Goal: Task Accomplishment & Management: Complete application form

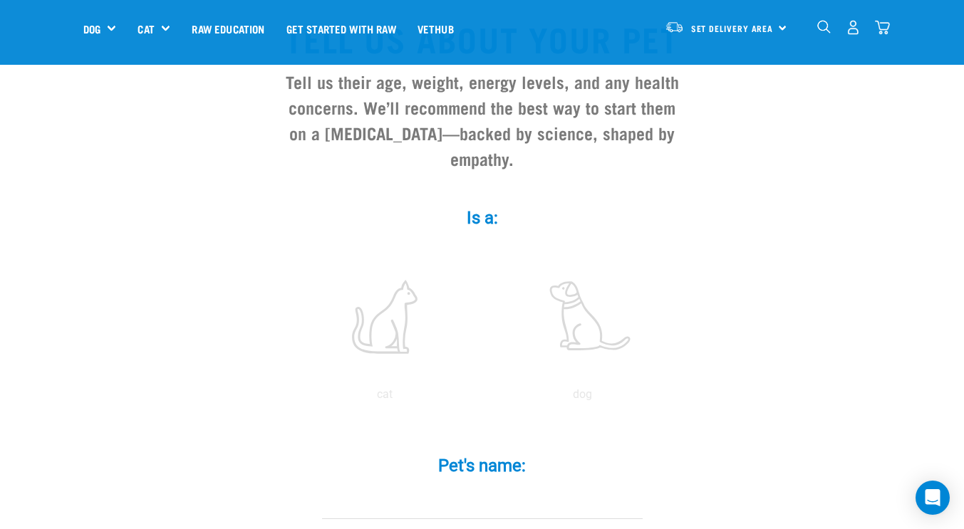
scroll to position [142, 0]
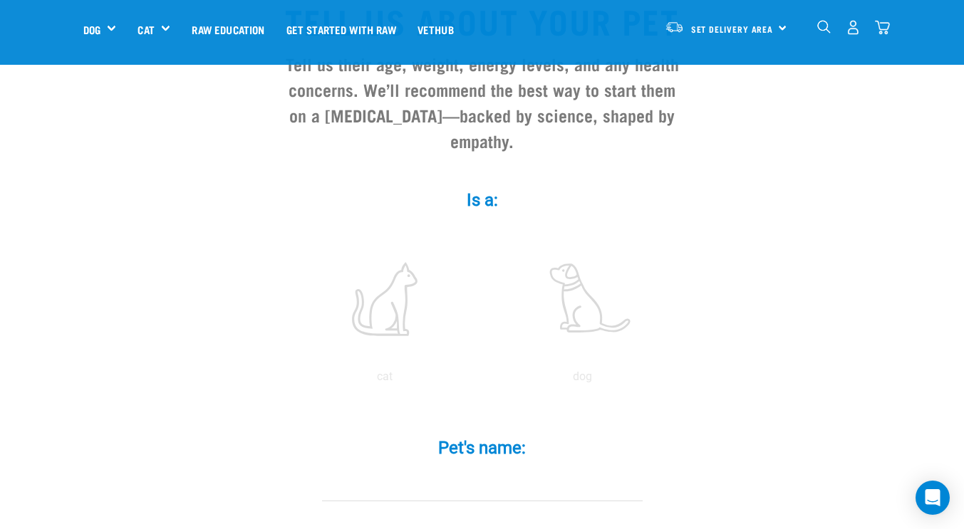
click at [581, 289] on label at bounding box center [583, 299] width 192 height 121
click at [484, 380] on input "radio" at bounding box center [484, 380] width 0 height 0
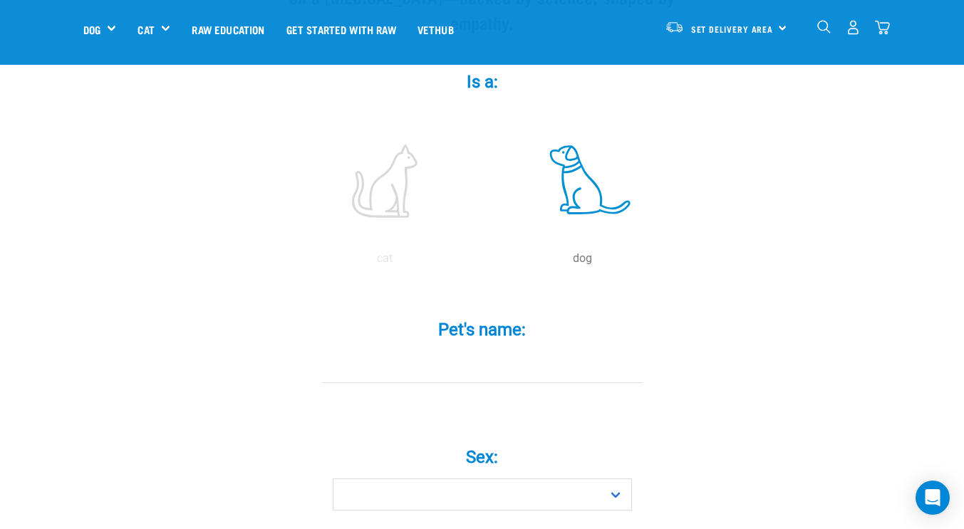
scroll to position [356, 0]
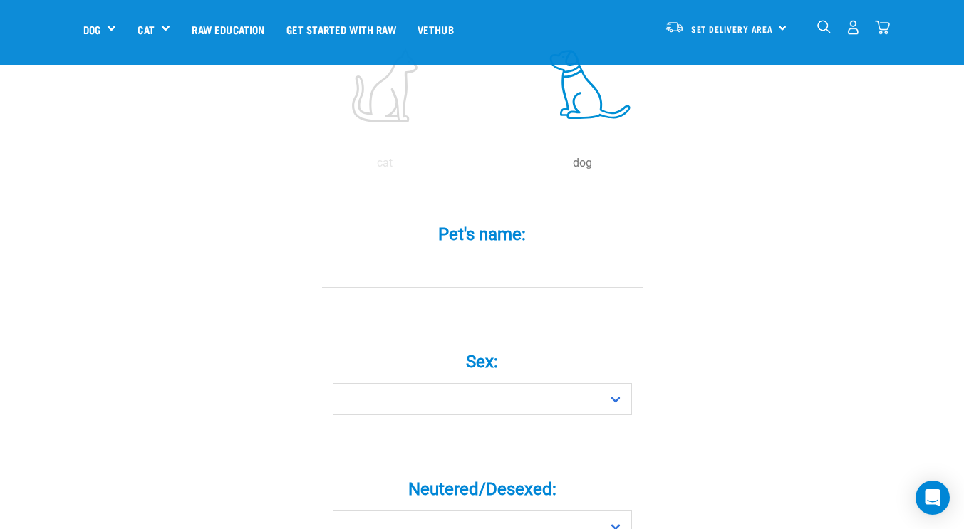
click at [469, 256] on input "Pet's name: *" at bounding box center [482, 272] width 321 height 32
type input "Lola"
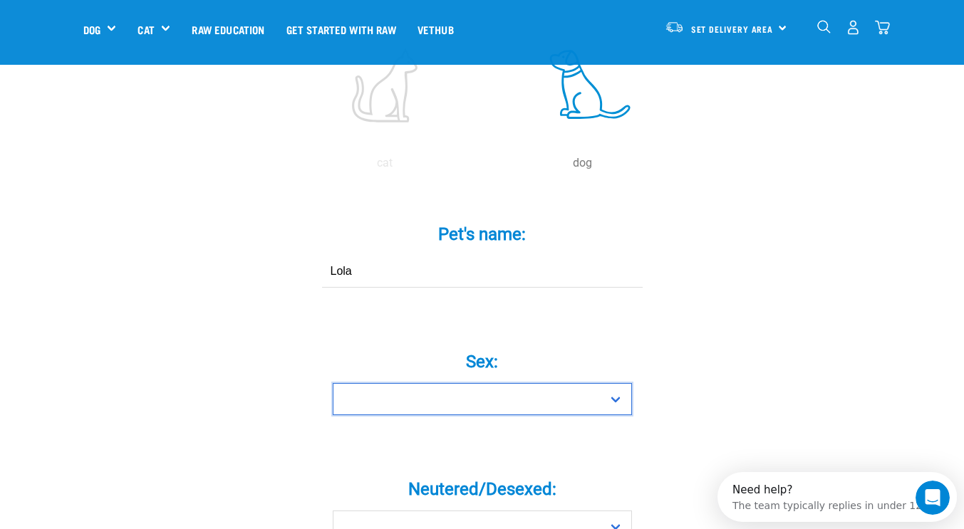
drag, startPoint x: 620, startPoint y: 369, endPoint x: 612, endPoint y: 370, distance: 7.9
click at [620, 383] on select "Boy Girl" at bounding box center [482, 399] width 299 height 32
select select "girl"
click at [333, 383] on select "Boy Girl" at bounding box center [482, 399] width 299 height 32
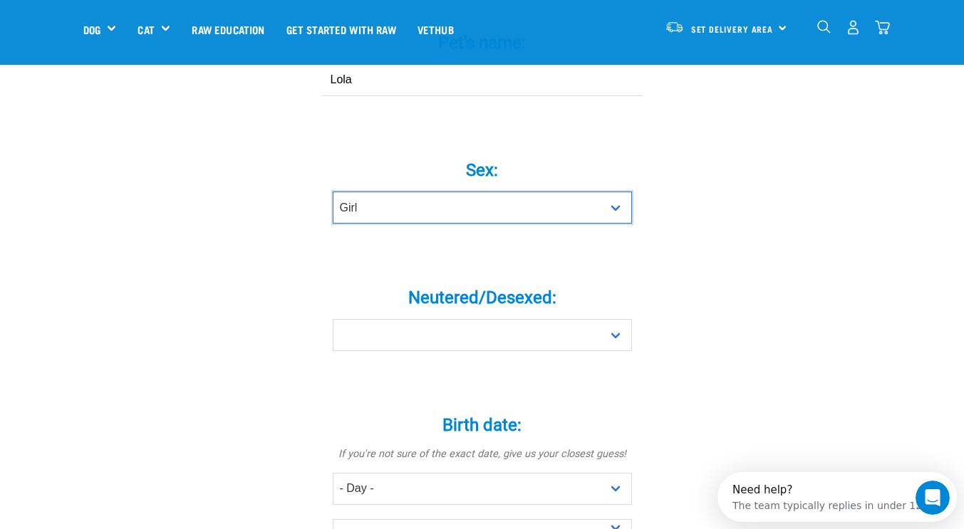
scroll to position [641, 0]
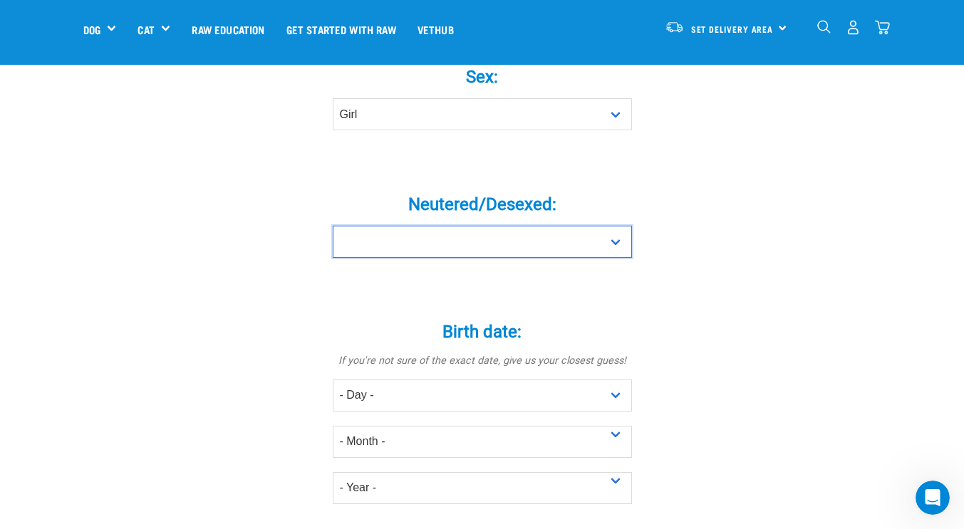
click at [615, 226] on select "Yes No" at bounding box center [482, 242] width 299 height 32
select select "yes"
click at [333, 226] on select "Yes No" at bounding box center [482, 242] width 299 height 32
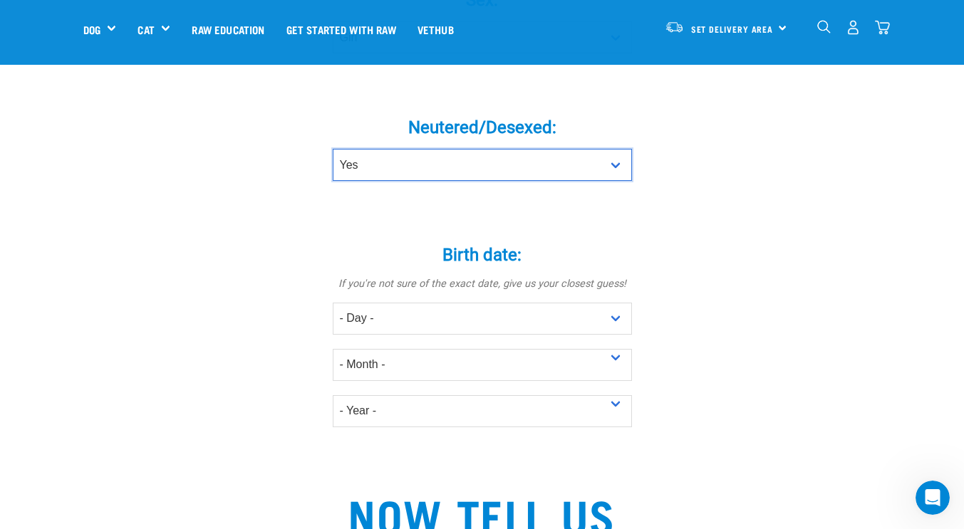
scroll to position [784, 0]
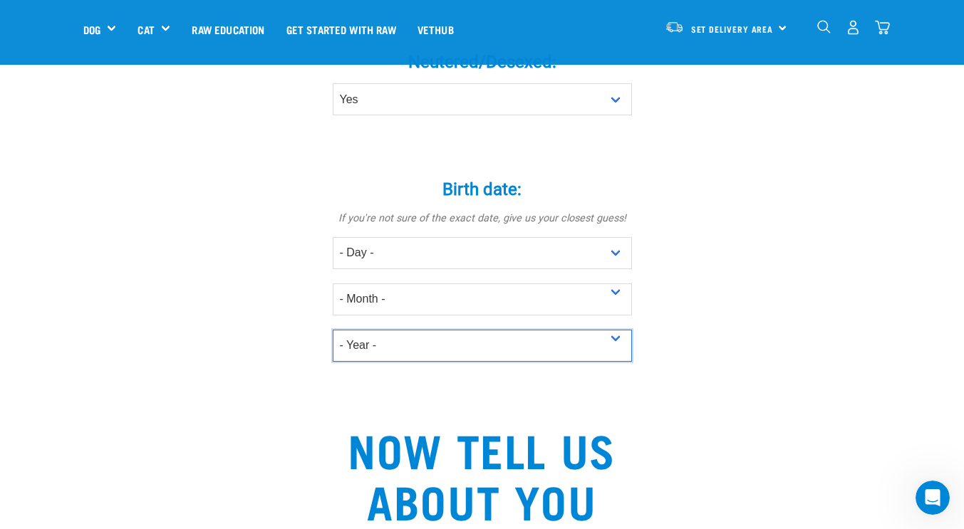
click at [613, 330] on select "- Year - 2025 2024 2023 2022 2021 2020 2019 2018 2017 2016 2015 2014 2013 2012" at bounding box center [482, 346] width 299 height 32
select select "2019"
click at [333, 330] on select "- Year - 2025 2024 2023 2022 2021 2020 2019 2018 2017 2016 2015 2014 2013 2012" at bounding box center [482, 346] width 299 height 32
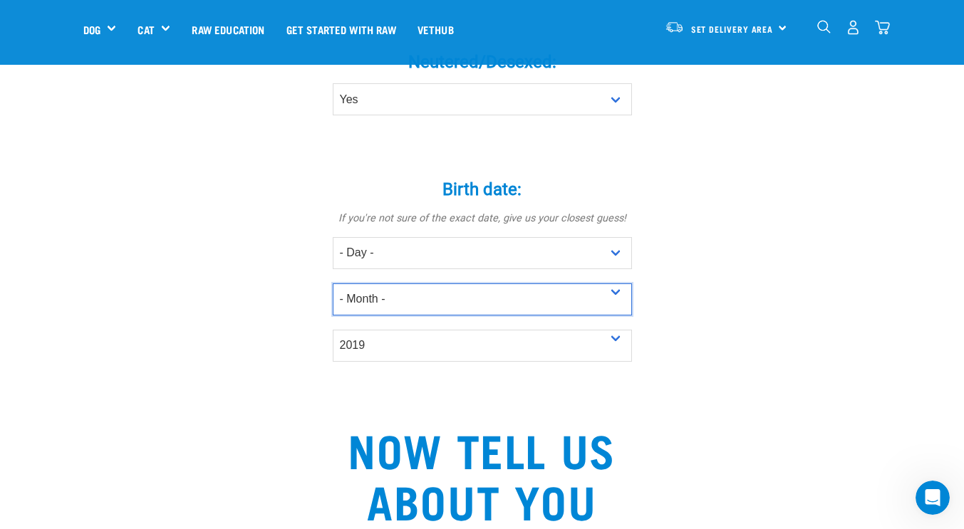
click at [539, 283] on select "- Month - January February March April May June July August September October N…" at bounding box center [482, 299] width 299 height 32
select select "July"
click at [333, 283] on select "- Month - January February March April May June July August September October N…" at bounding box center [482, 299] width 299 height 32
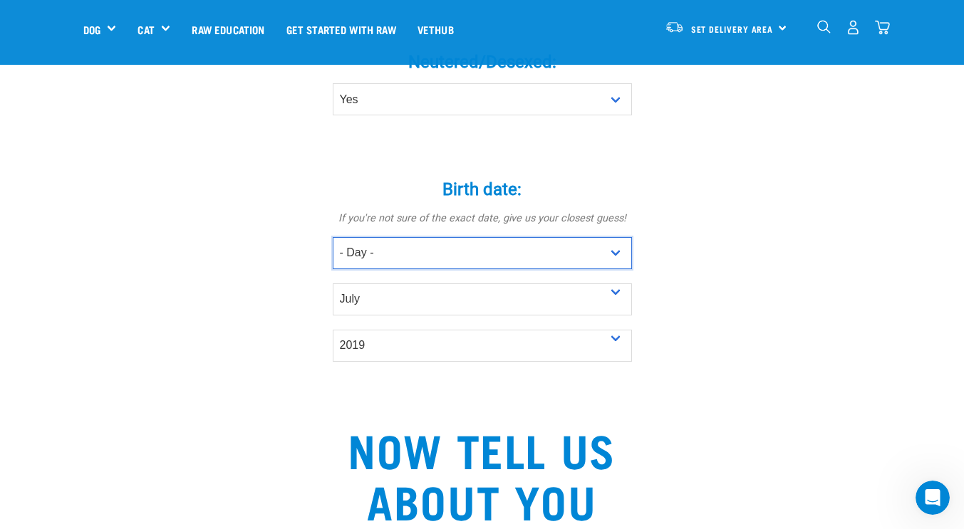
click at [454, 237] on select "- Day - 1 2 3 4 5 6 7 8 9 10 11 12 13 14 15 16 17 18 19 20 21 22 23 24 25 26 27" at bounding box center [482, 253] width 299 height 32
select select "15"
click at [333, 237] on select "- Day - 1 2 3 4 5 6 7 8 9 10 11 12 13 14 15 16 17 18 19 20 21 22 23 24 25 26 27" at bounding box center [482, 253] width 299 height 32
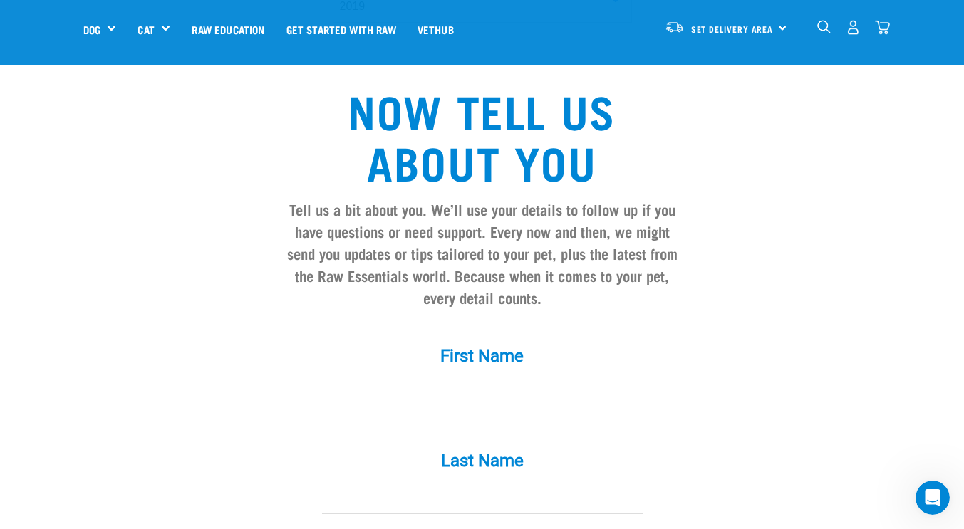
scroll to position [1140, 0]
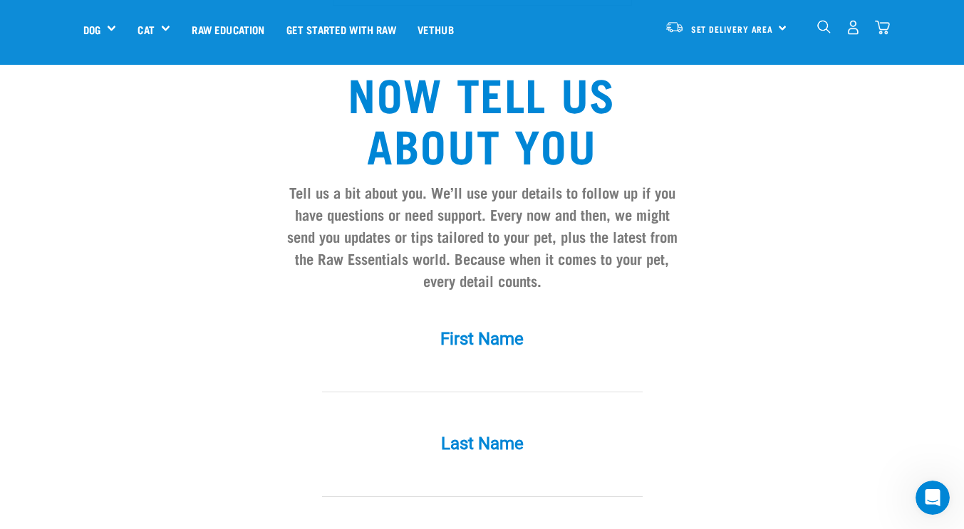
click at [512, 360] on input "First Name *" at bounding box center [482, 376] width 321 height 32
type input "Megan"
type input "Horton"
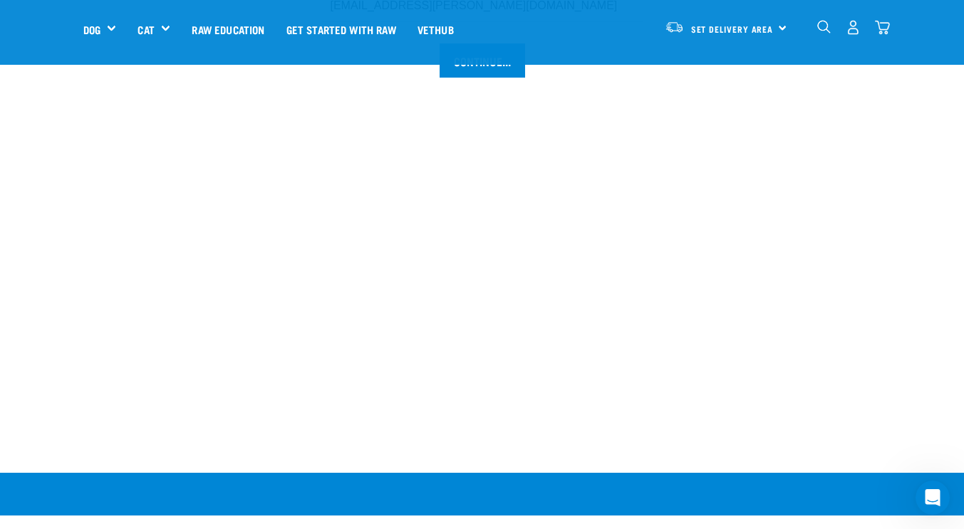
scroll to position [1435, 0]
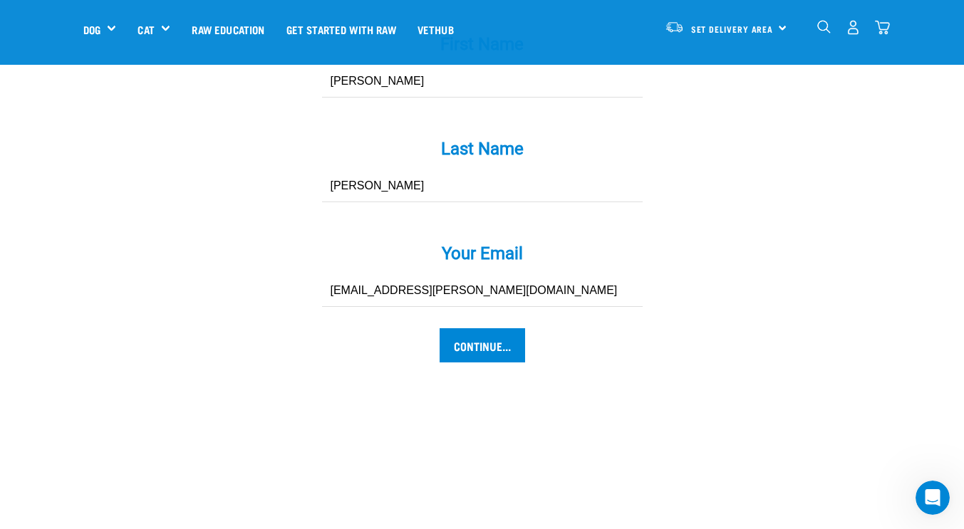
type input "megs.jason@xtra.co.nz"
click at [494, 328] on input "Continue..." at bounding box center [481, 345] width 85 height 34
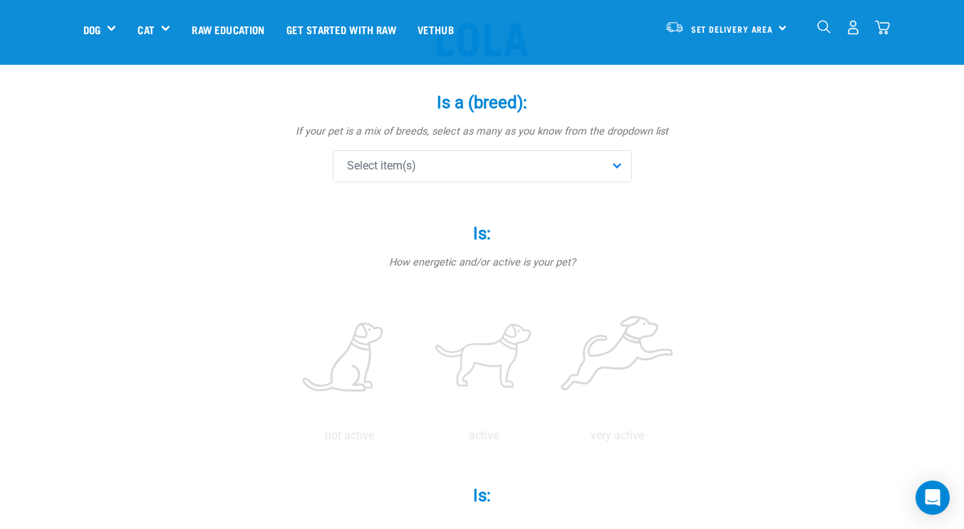
scroll to position [142, 0]
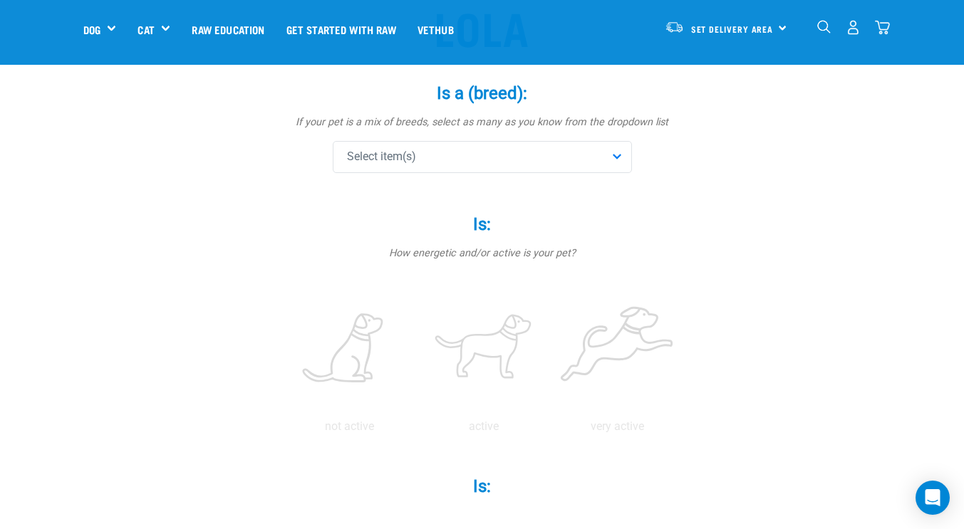
click at [610, 157] on div "Select item(s)" at bounding box center [482, 157] width 299 height 32
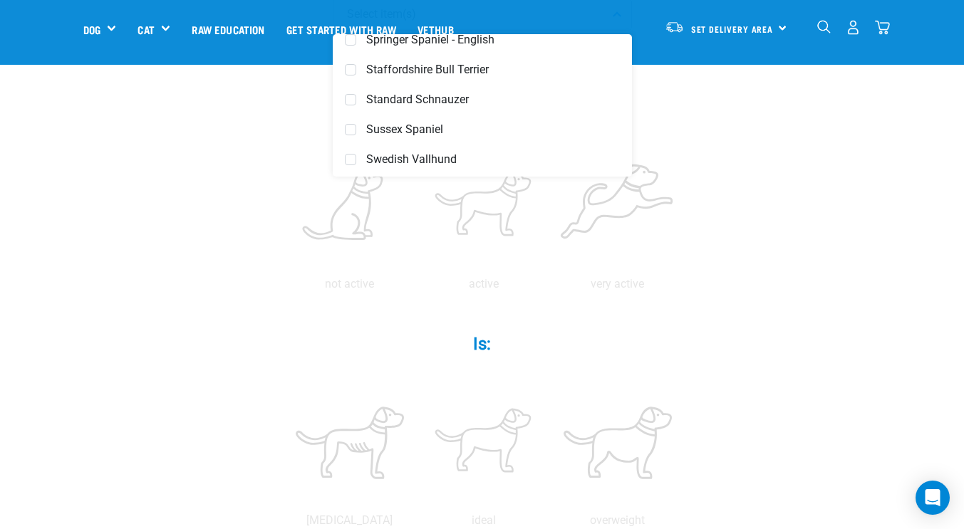
scroll to position [5359, 0]
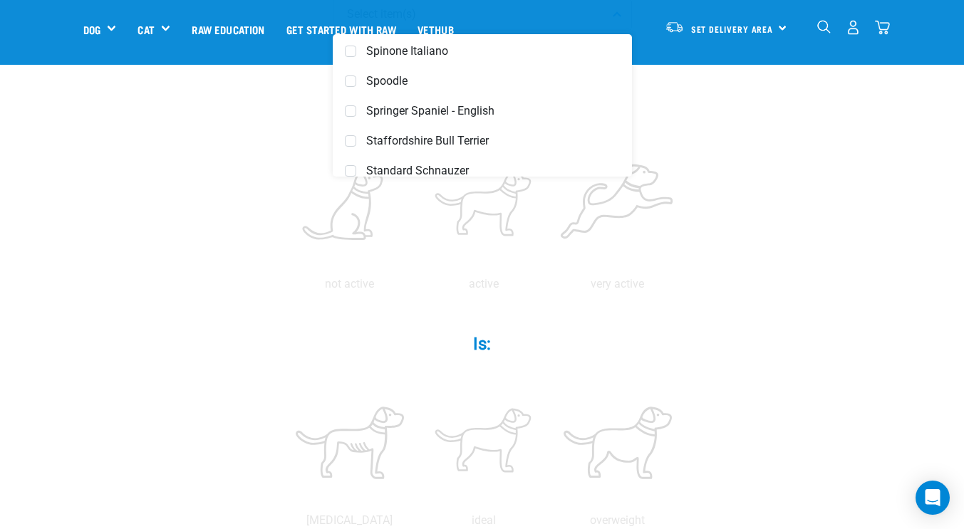
click at [350, 142] on span at bounding box center [350, 140] width 11 height 11
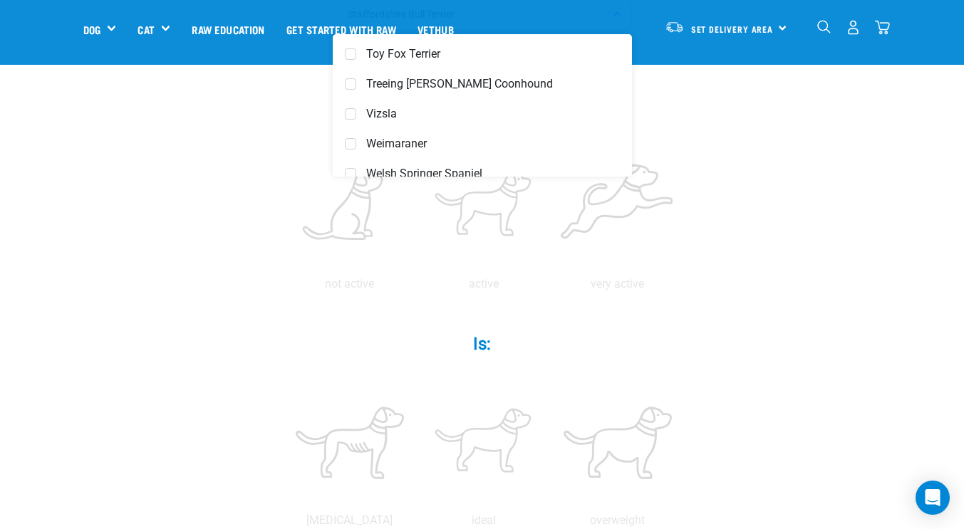
scroll to position [6000, 0]
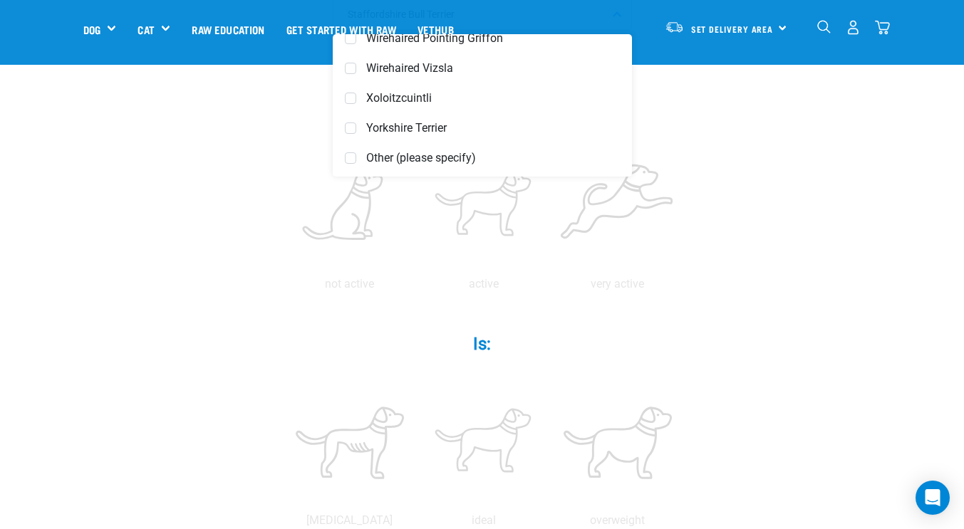
drag, startPoint x: 349, startPoint y: 156, endPoint x: 362, endPoint y: 151, distance: 13.8
click at [348, 156] on span at bounding box center [350, 157] width 11 height 11
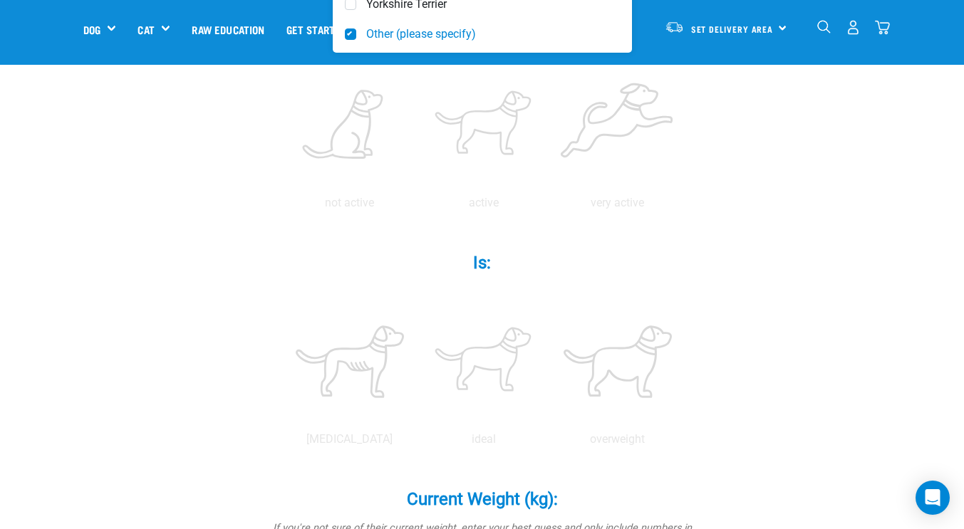
scroll to position [285, 0]
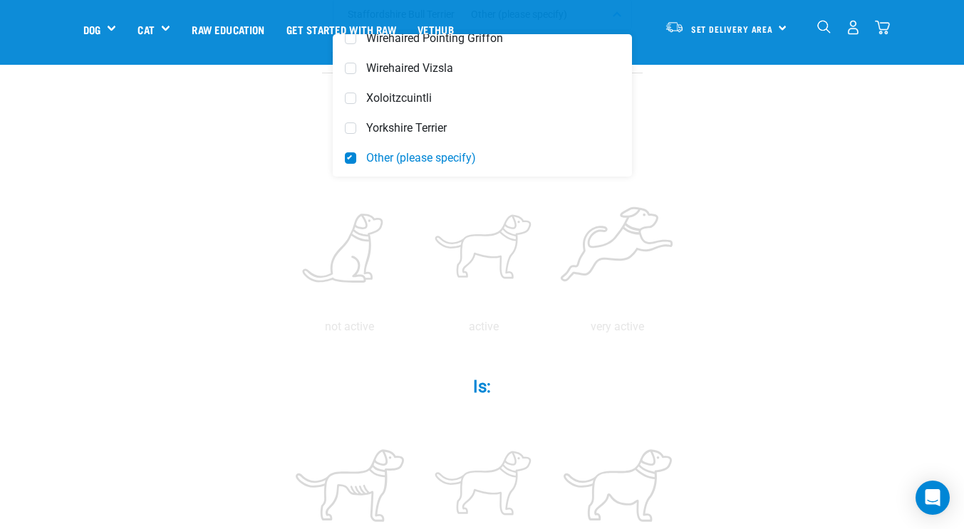
click at [435, 153] on span "Other (please specify)" at bounding box center [493, 158] width 254 height 14
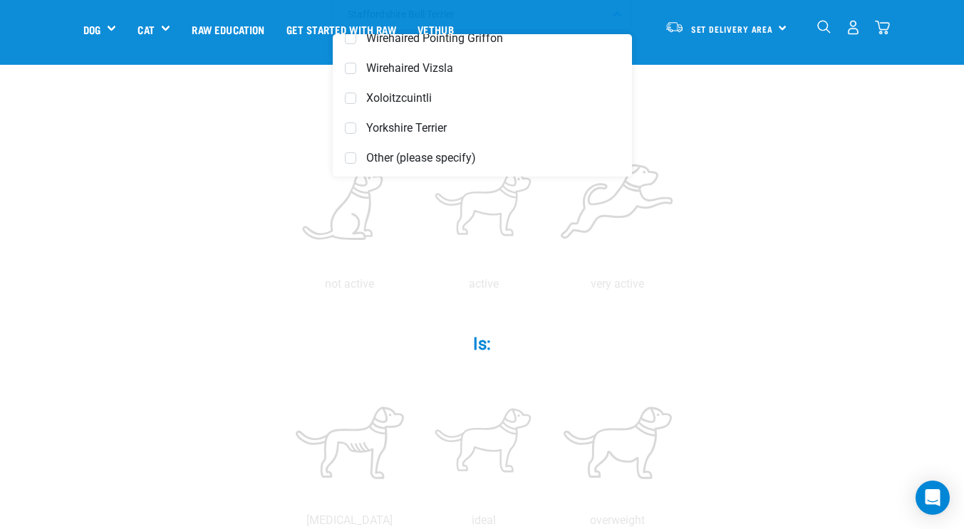
click at [351, 155] on span at bounding box center [350, 157] width 11 height 11
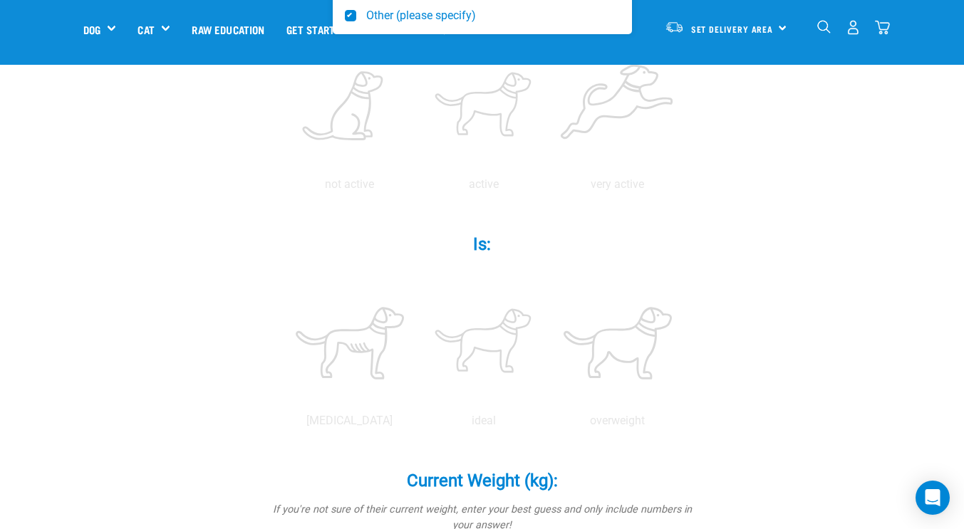
scroll to position [356, 0]
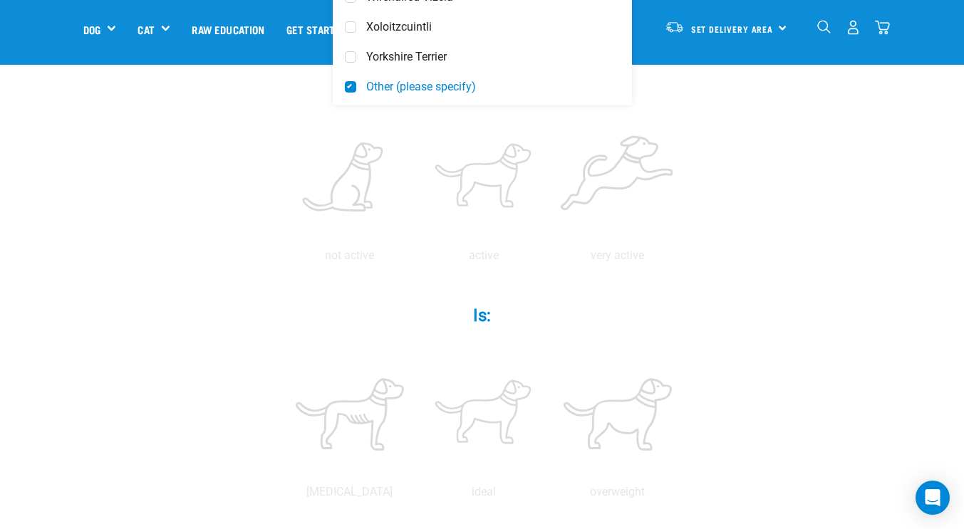
click at [482, 249] on p "active" at bounding box center [484, 255] width 128 height 17
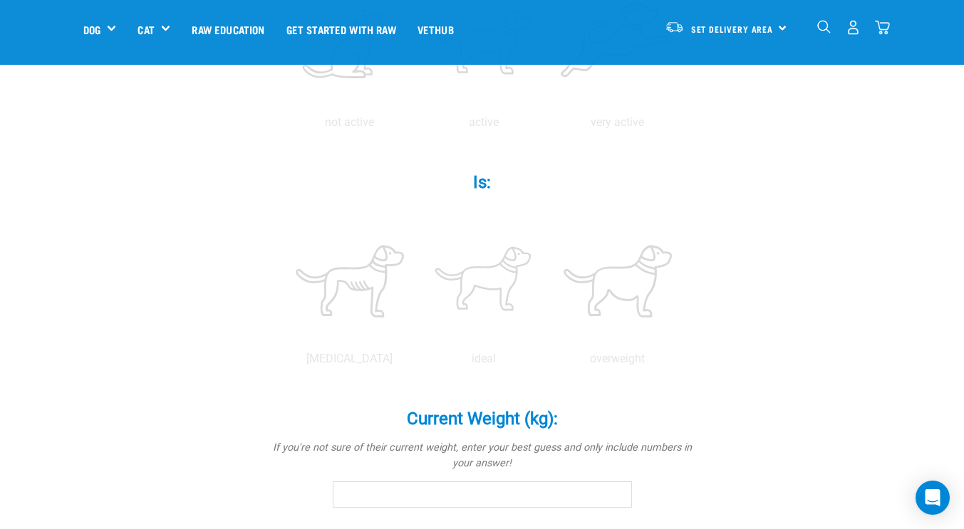
scroll to position [499, 0]
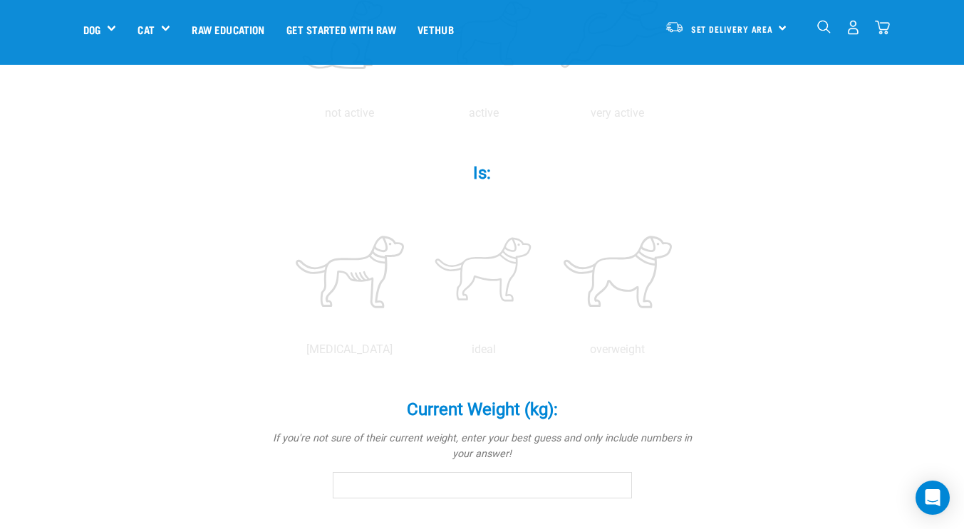
click at [484, 281] on label at bounding box center [484, 272] width 128 height 121
click at [417, 353] on input "radio" at bounding box center [417, 353] width 0 height 0
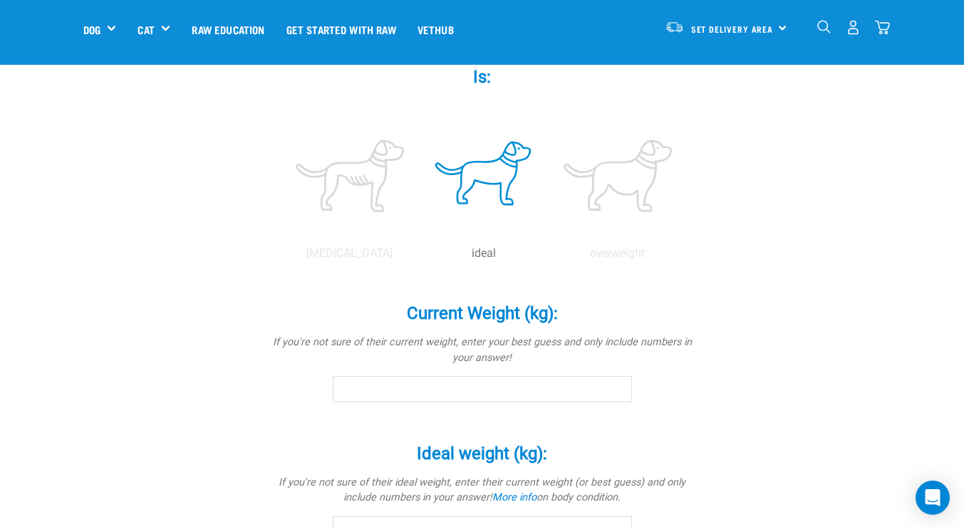
scroll to position [712, 0]
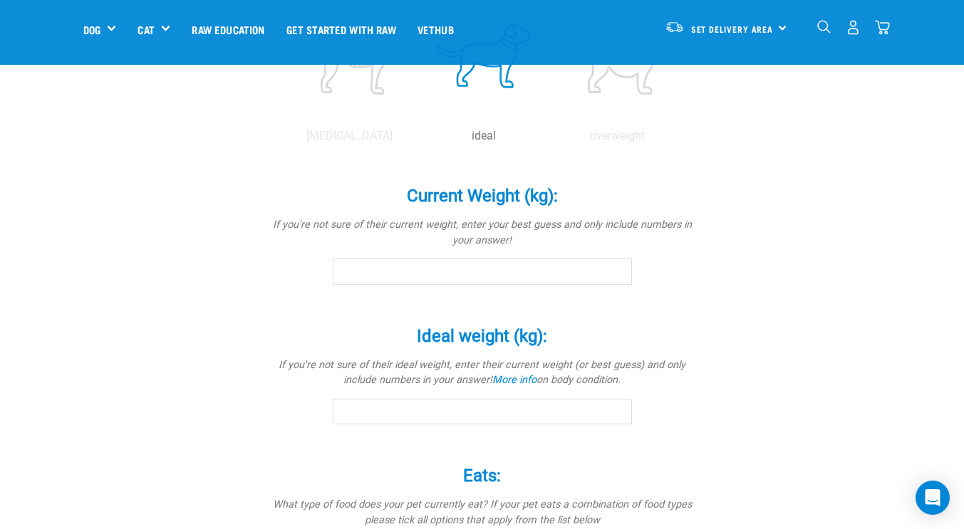
click at [451, 271] on input "Current Weight (kg): *" at bounding box center [482, 272] width 299 height 26
click at [615, 274] on input "22.9" at bounding box center [482, 272] width 299 height 26
click at [611, 276] on input "22.9" at bounding box center [482, 272] width 299 height 26
click at [617, 276] on input "22.8" at bounding box center [482, 272] width 299 height 26
click at [618, 266] on input "22.9" at bounding box center [482, 272] width 299 height 26
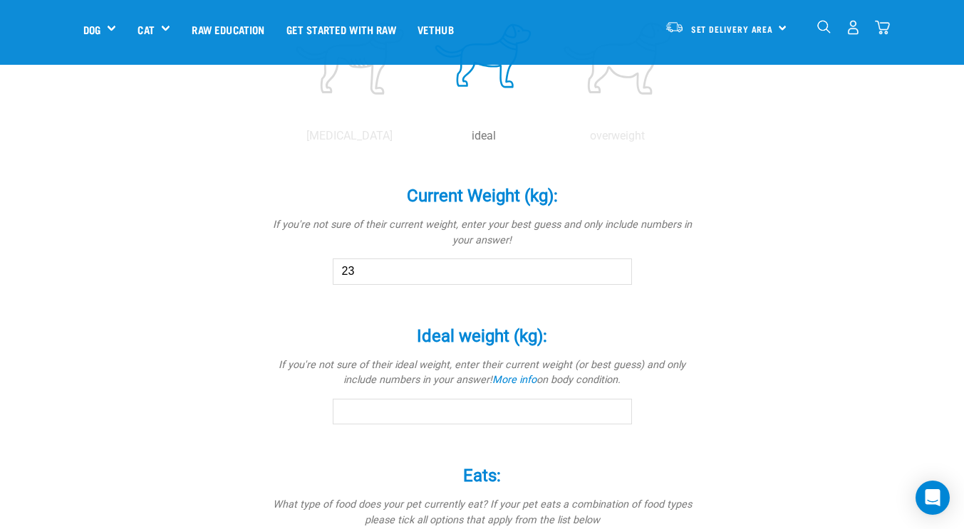
type input "23"
click at [618, 266] on input "23" at bounding box center [482, 272] width 299 height 26
click at [426, 409] on input "Ideal weight (kg): *" at bounding box center [482, 412] width 299 height 26
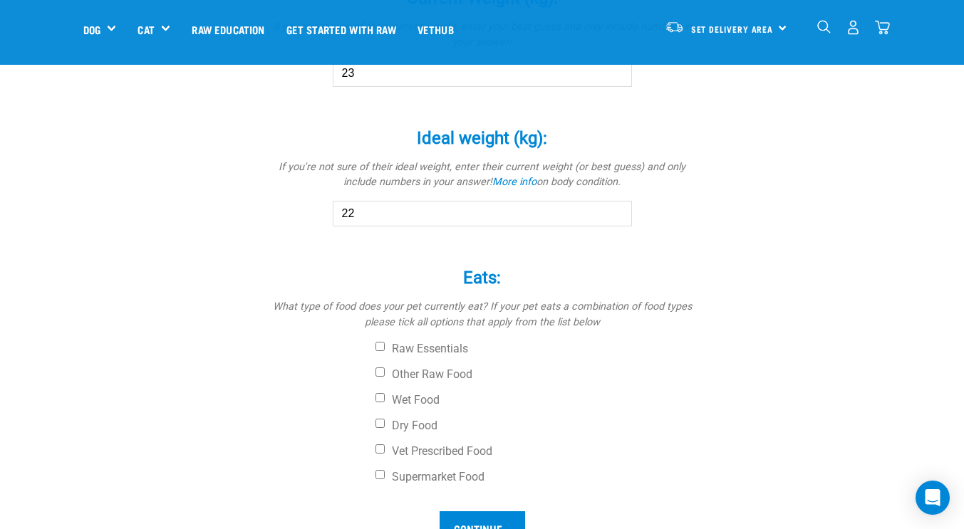
scroll to position [997, 0]
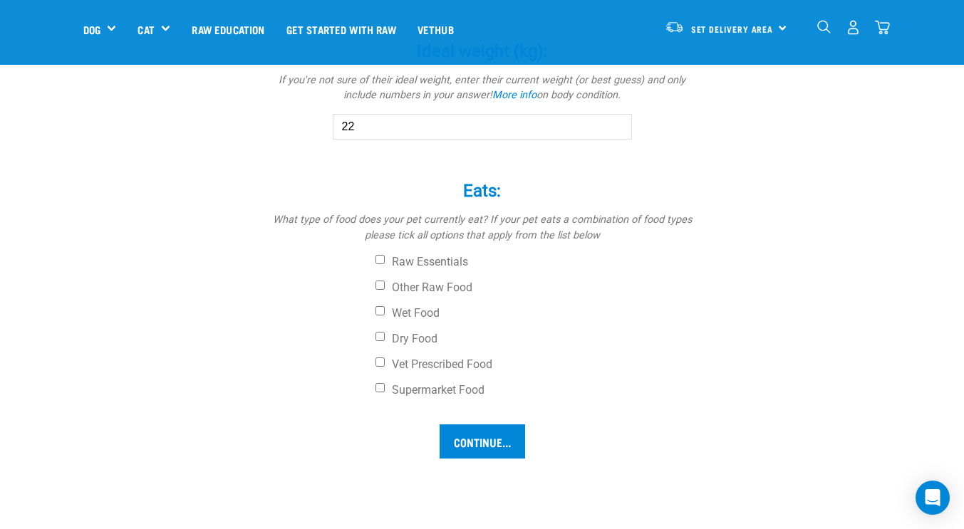
type input "22"
click at [380, 333] on input "Dry Food" at bounding box center [379, 336] width 9 height 9
checkbox input "true"
click at [379, 307] on input "Wet Food" at bounding box center [379, 310] width 9 height 9
checkbox input "true"
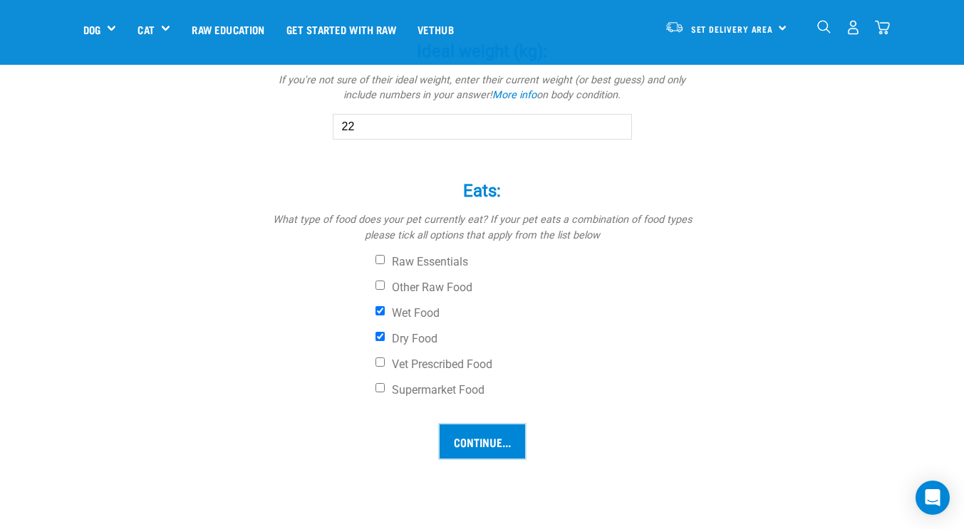
drag, startPoint x: 496, startPoint y: 439, endPoint x: 524, endPoint y: 427, distance: 31.0
click at [496, 440] on input "Continue..." at bounding box center [481, 442] width 85 height 34
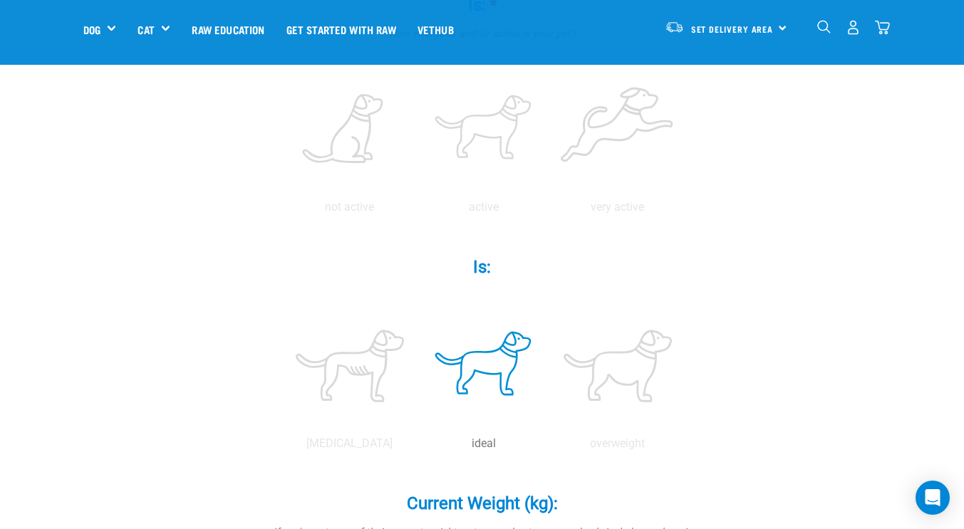
scroll to position [387, 0]
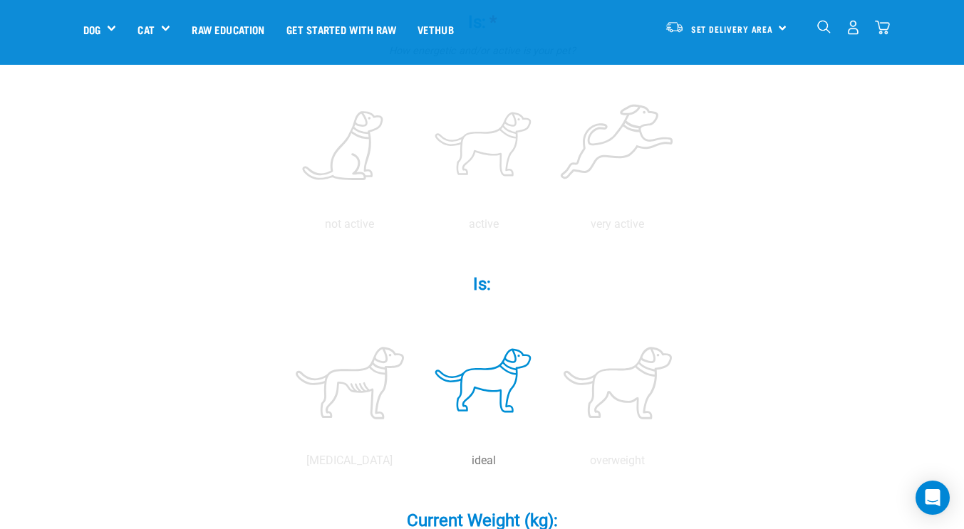
drag, startPoint x: 487, startPoint y: 147, endPoint x: 555, endPoint y: 160, distance: 69.4
click at [487, 147] on label at bounding box center [484, 146] width 128 height 121
click at [417, 228] on input "radio" at bounding box center [417, 228] width 0 height 0
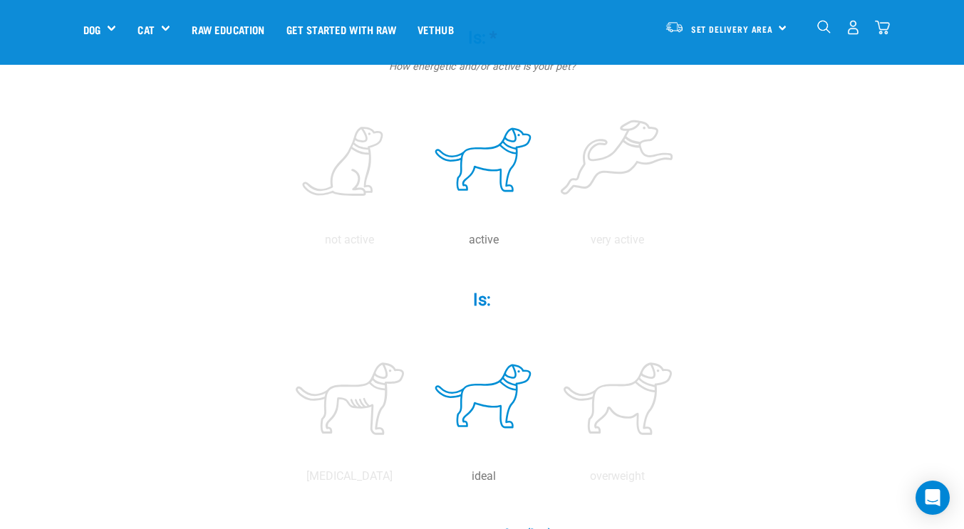
scroll to position [174, 0]
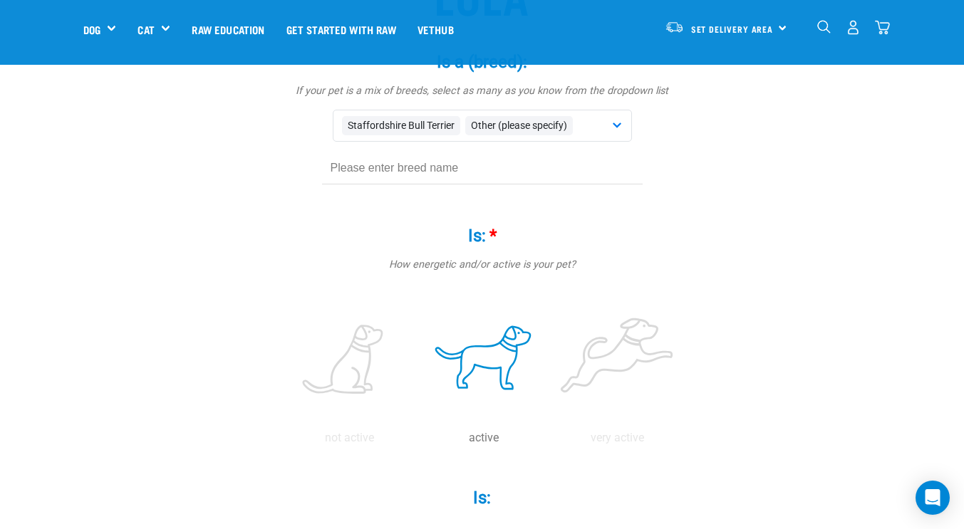
click at [432, 176] on input "text" at bounding box center [482, 168] width 321 height 32
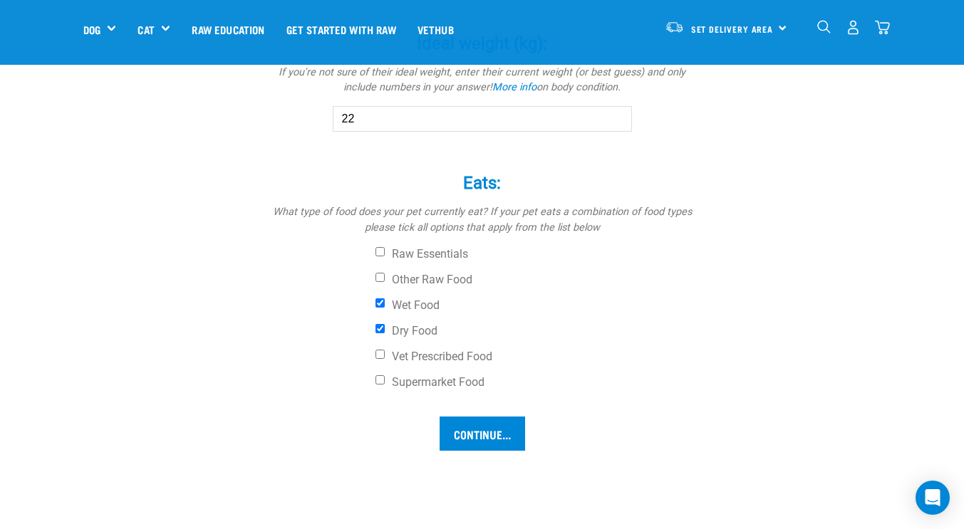
scroll to position [1100, 0]
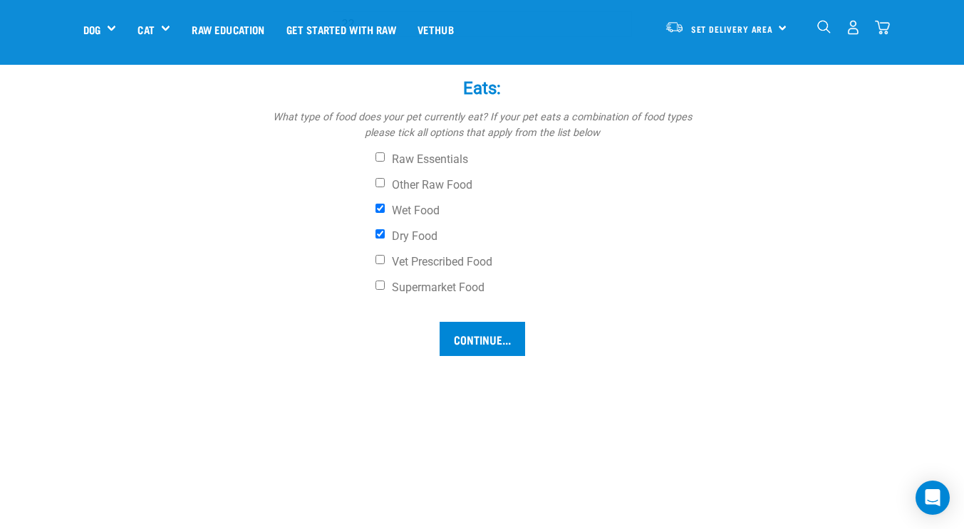
type input "Shar Pei"
click at [481, 340] on input "Continue..." at bounding box center [481, 339] width 85 height 34
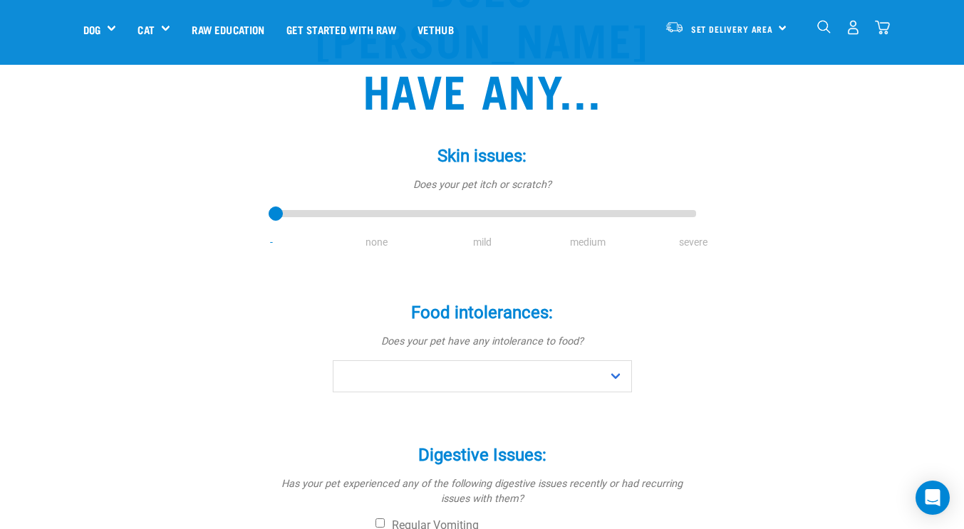
scroll to position [214, 0]
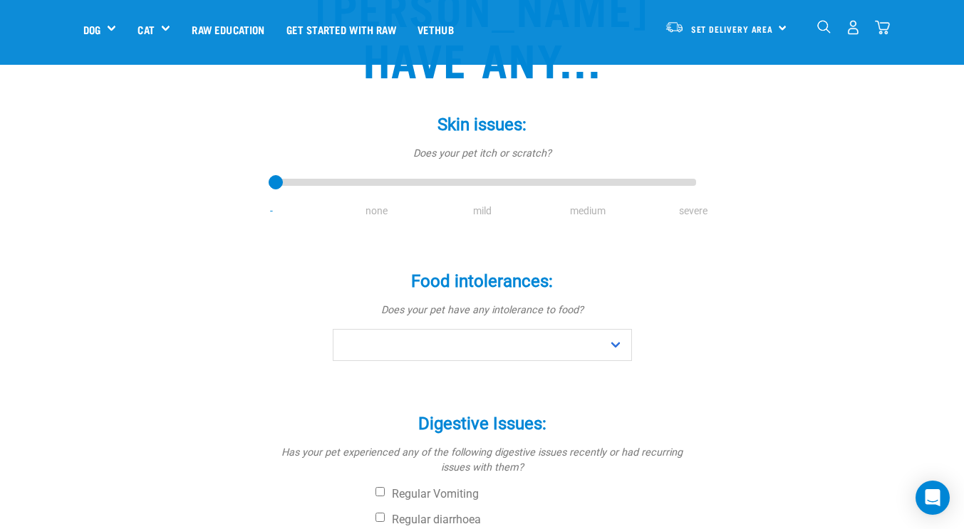
click at [482, 204] on li "mild" at bounding box center [482, 211] width 105 height 15
drag, startPoint x: 273, startPoint y: 128, endPoint x: 483, endPoint y: 134, distance: 210.2
click at [483, 173] on input "range" at bounding box center [482, 183] width 427 height 20
drag, startPoint x: 483, startPoint y: 128, endPoint x: 584, endPoint y: 132, distance: 101.2
type input "3"
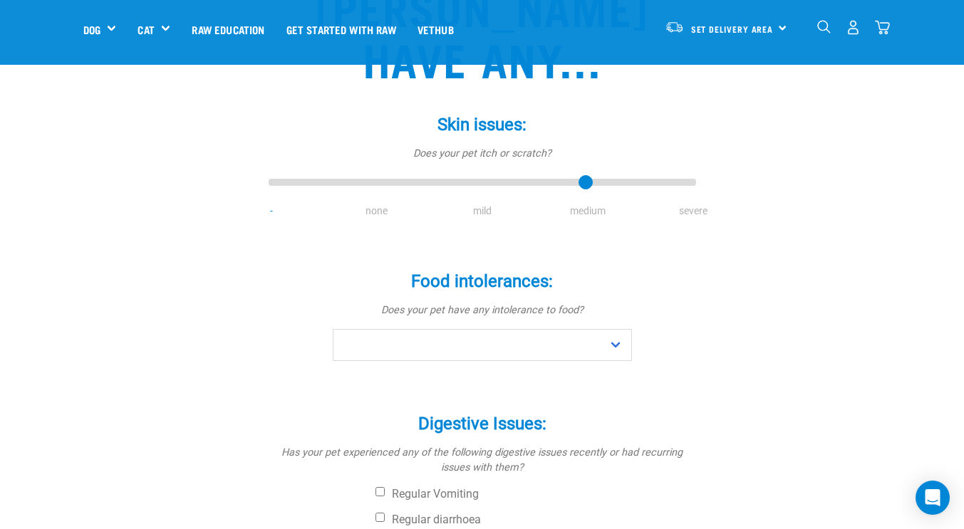
click at [584, 173] on input "range" at bounding box center [482, 183] width 427 height 20
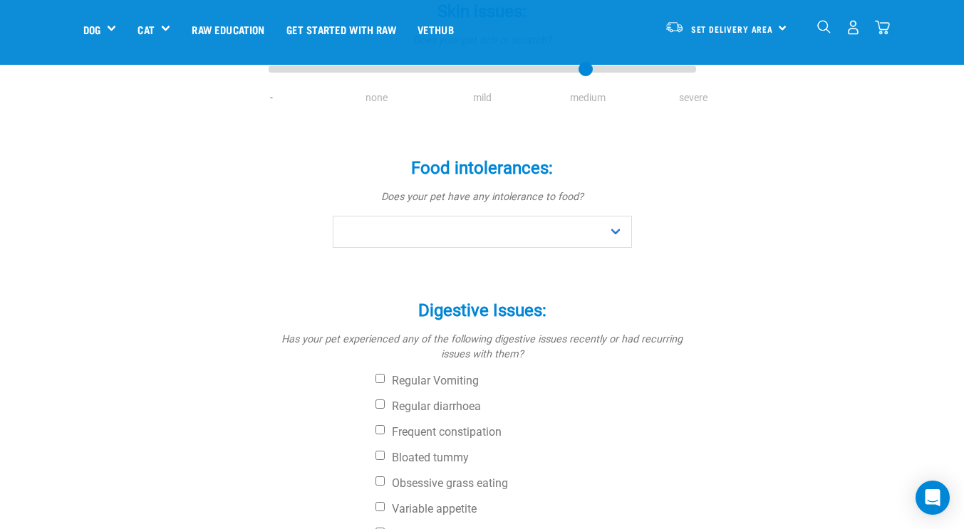
scroll to position [356, 0]
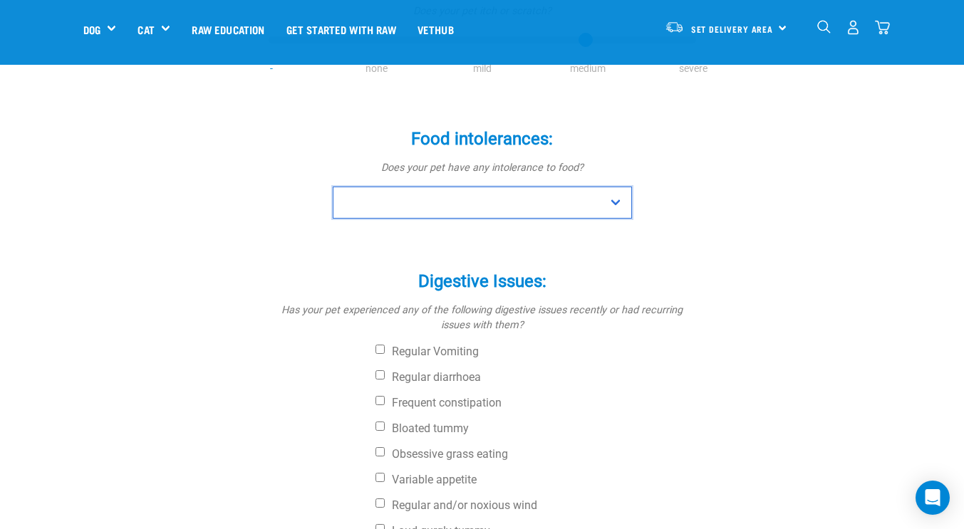
click at [615, 187] on select "No Yes" at bounding box center [482, 203] width 299 height 32
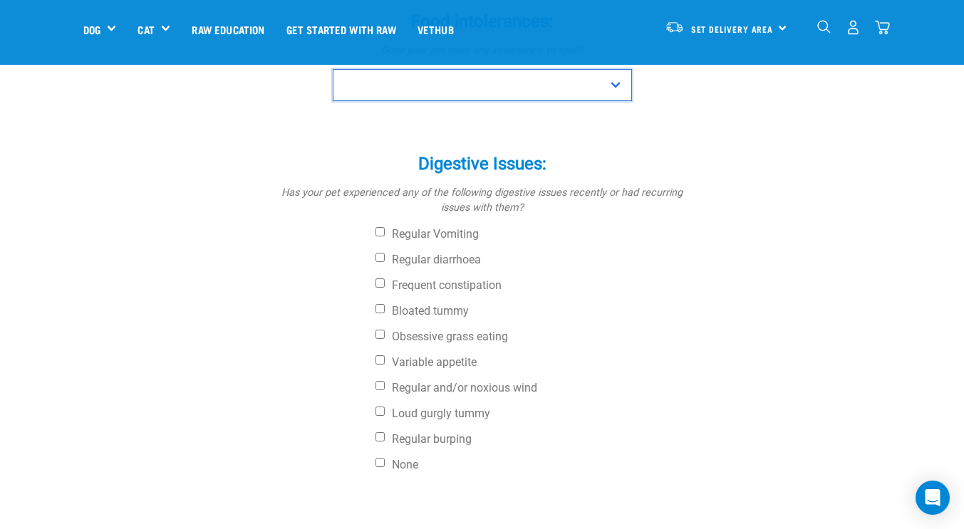
scroll to position [499, 0]
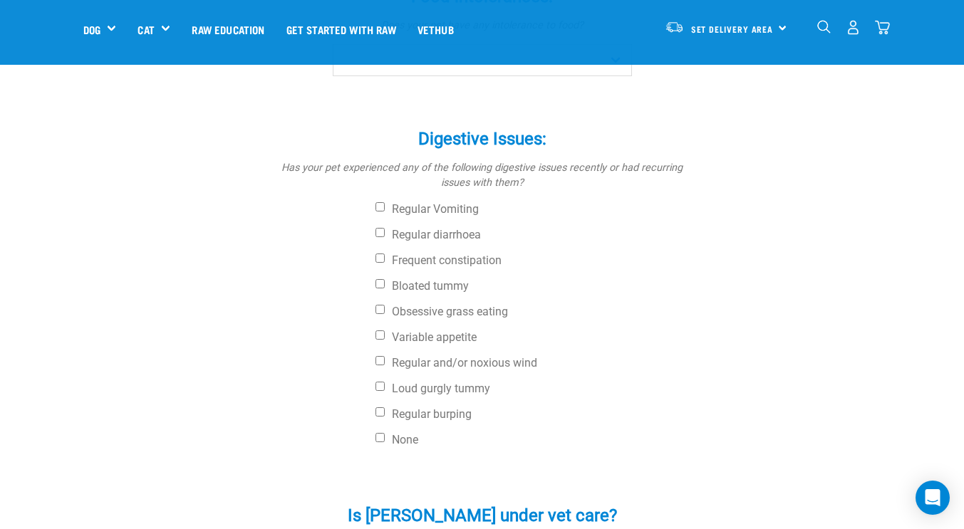
click at [379, 202] on input "Regular Vomiting" at bounding box center [379, 206] width 9 height 9
checkbox input "true"
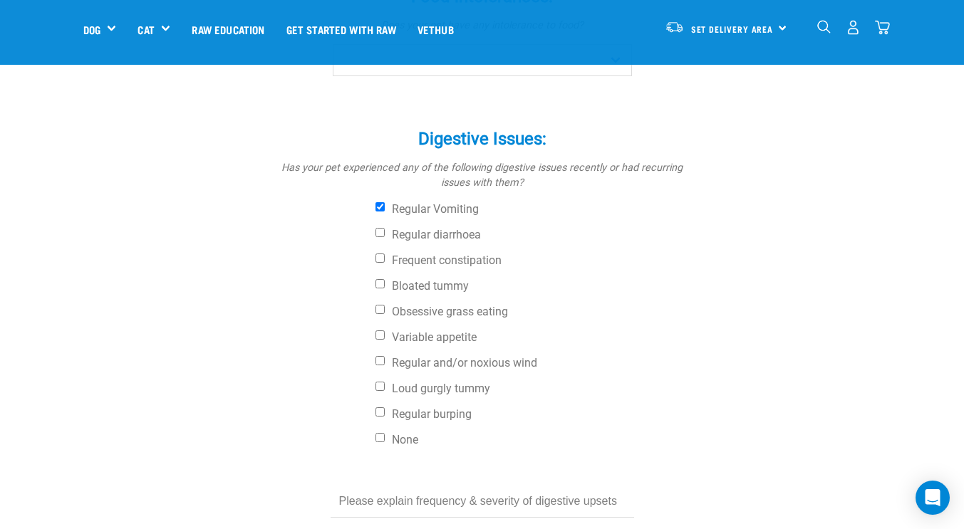
click at [376, 305] on input "Obsessive grass eating" at bounding box center [379, 309] width 9 height 9
checkbox input "true"
click at [379, 331] on input "Variable appetite" at bounding box center [379, 335] width 9 height 9
checkbox input "true"
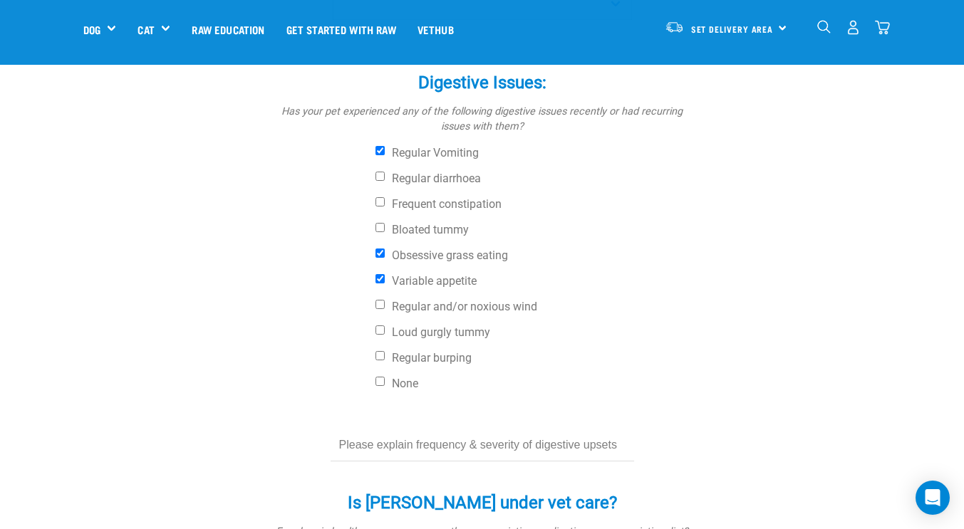
scroll to position [570, 0]
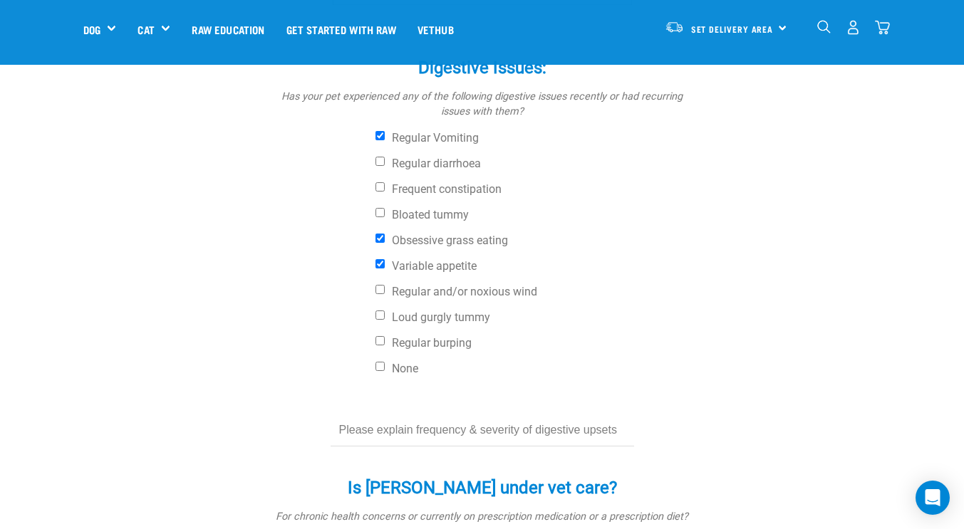
click at [462, 415] on input "text" at bounding box center [482, 431] width 303 height 32
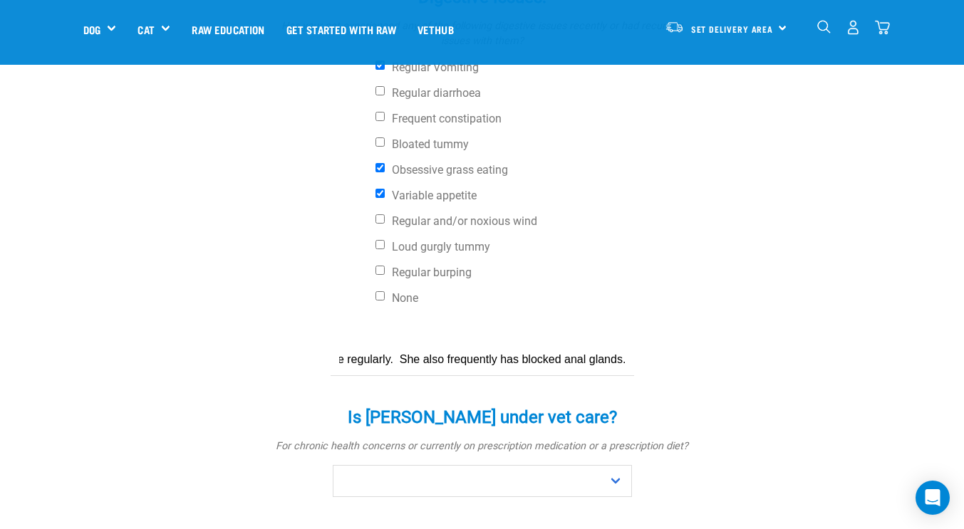
scroll to position [712, 0]
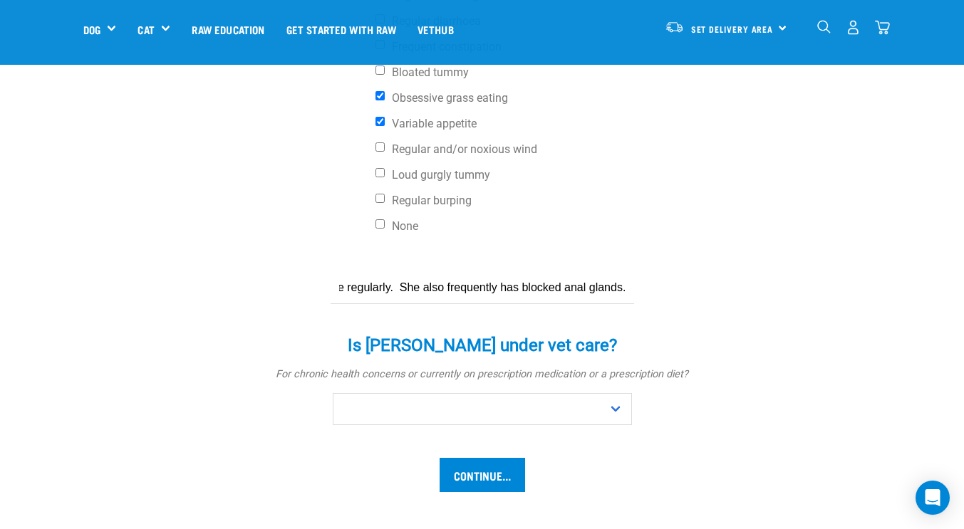
drag, startPoint x: 516, startPoint y: 239, endPoint x: 500, endPoint y: 231, distance: 17.9
click at [500, 272] on input "She makes herself vomit quite regularly. She also frequently has blocked anal g…" at bounding box center [482, 288] width 303 height 32
type input "She makes herself vomit quite regularly. She also frequently has blocked anal g…"
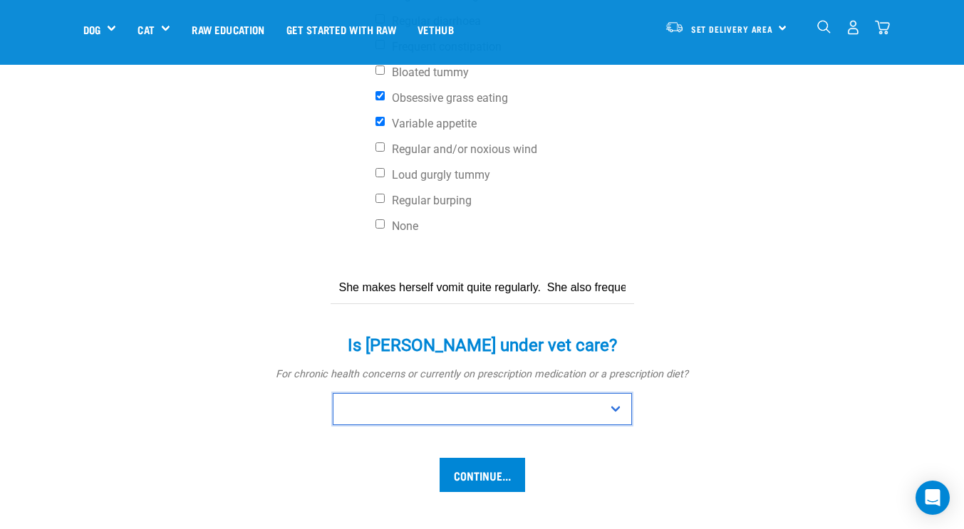
click at [477, 393] on select "No Yes" at bounding box center [482, 409] width 299 height 32
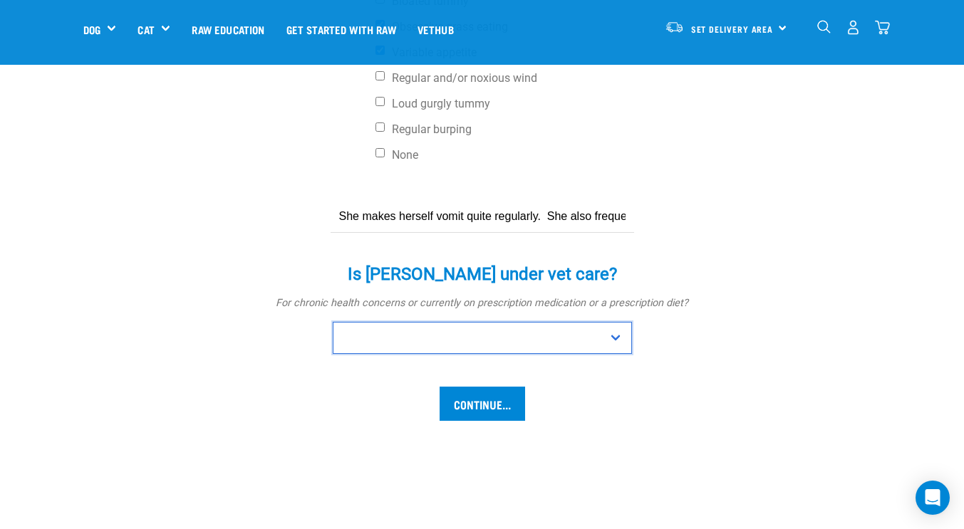
click at [618, 322] on select "No Yes" at bounding box center [482, 338] width 299 height 32
click at [333, 322] on select "No Yes" at bounding box center [482, 338] width 299 height 32
drag, startPoint x: 411, startPoint y: 285, endPoint x: 401, endPoint y: 290, distance: 11.1
click at [411, 322] on select "No Yes" at bounding box center [482, 338] width 299 height 32
select select "yes"
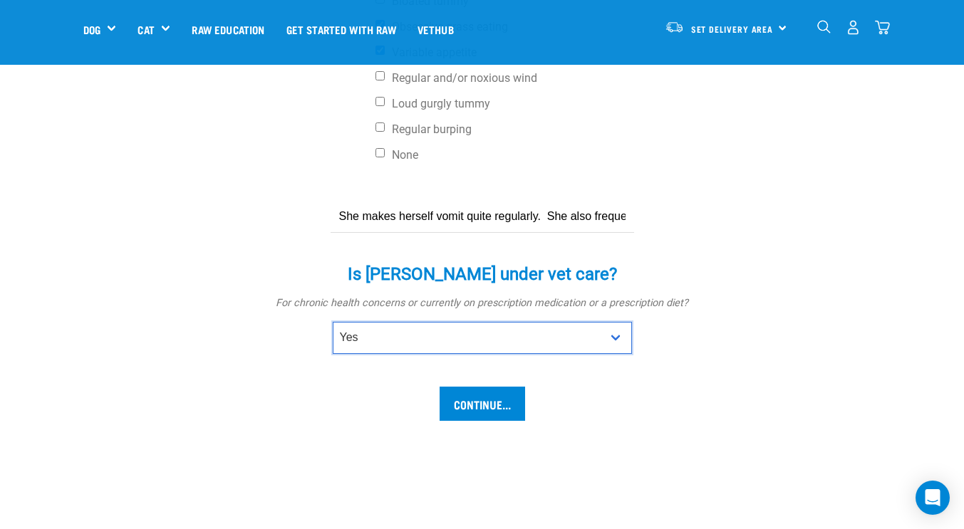
click at [333, 322] on select "No Yes" at bounding box center [482, 338] width 299 height 32
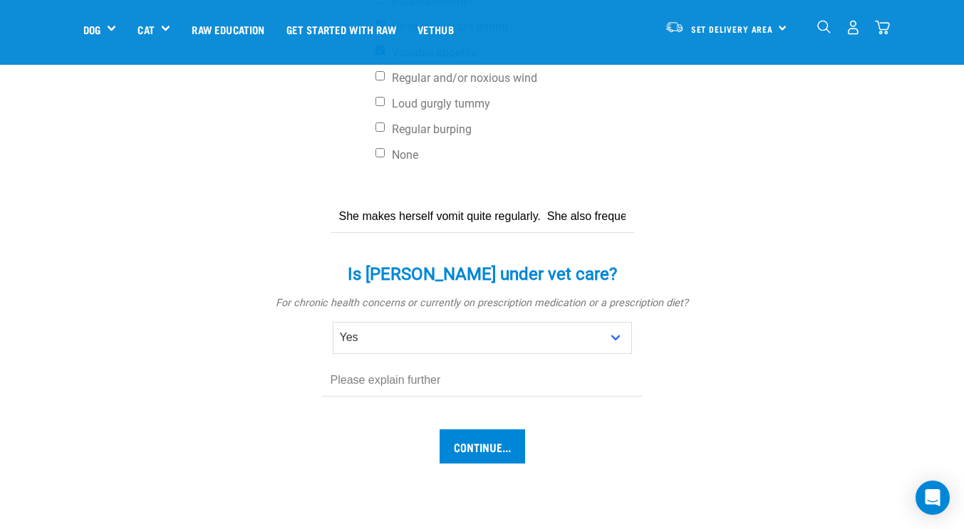
click at [383, 365] on input "text" at bounding box center [482, 381] width 321 height 32
drag, startPoint x: 478, startPoint y: 332, endPoint x: 516, endPoint y: 333, distance: 37.8
click at [516, 365] on input "Regular monthly-ish visits to unblock anal glands." at bounding box center [482, 381] width 321 height 32
type input "Regular monthly-ish visits to empty anal glands."
click at [483, 430] on input "Continue..." at bounding box center [481, 447] width 85 height 34
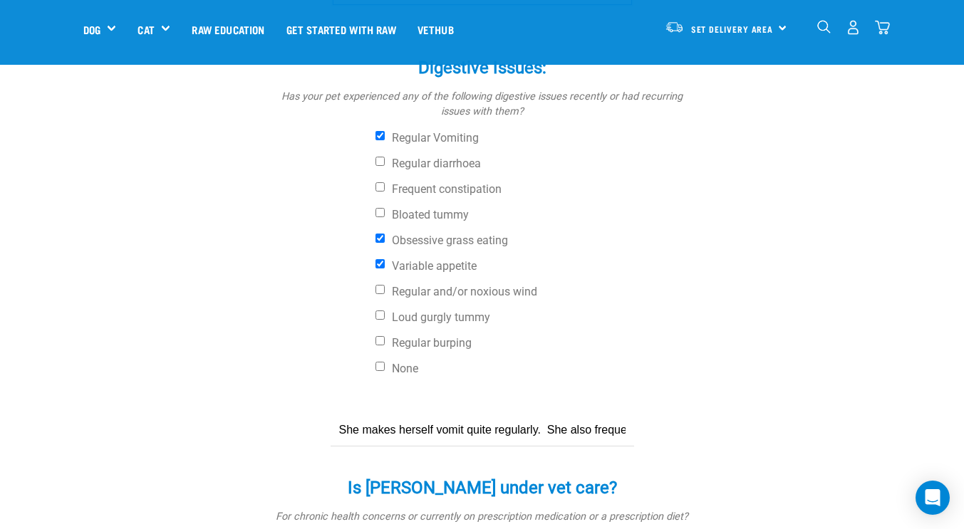
scroll to position [761, 0]
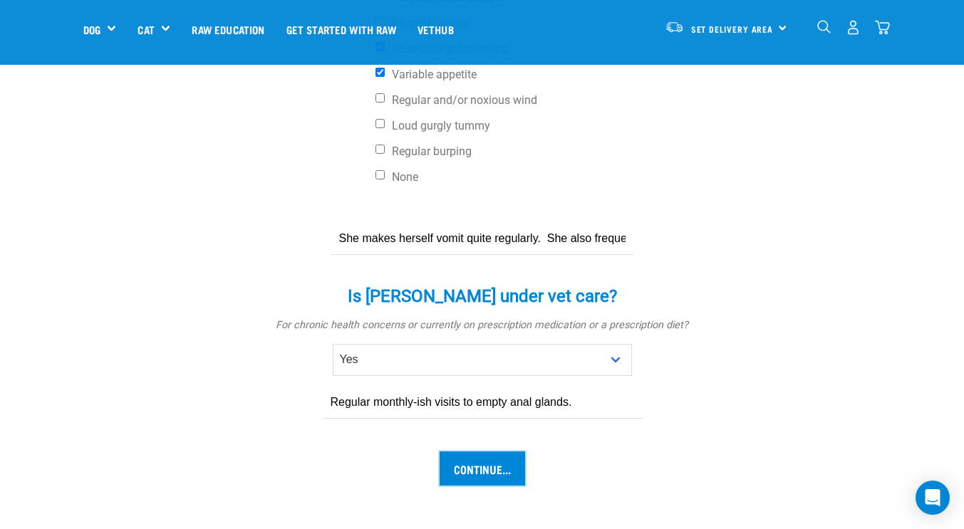
click at [488, 452] on input "Continue..." at bounding box center [481, 469] width 85 height 34
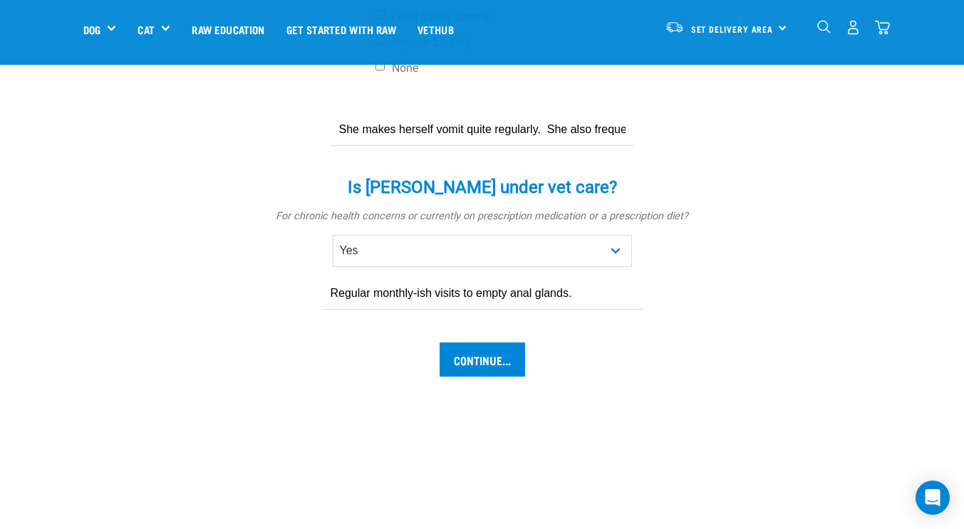
scroll to position [904, 0]
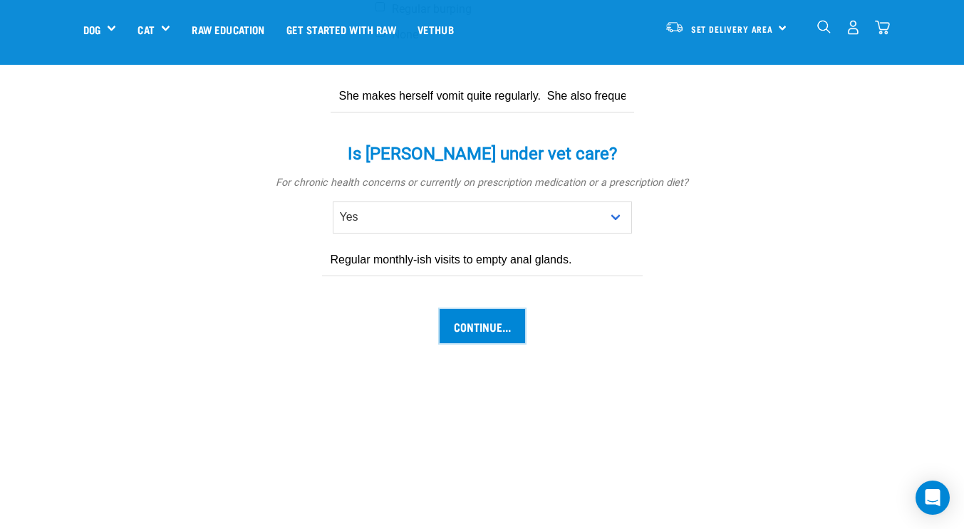
click at [481, 309] on input "Continue..." at bounding box center [481, 326] width 85 height 34
click at [486, 309] on input "Continue..." at bounding box center [481, 326] width 85 height 34
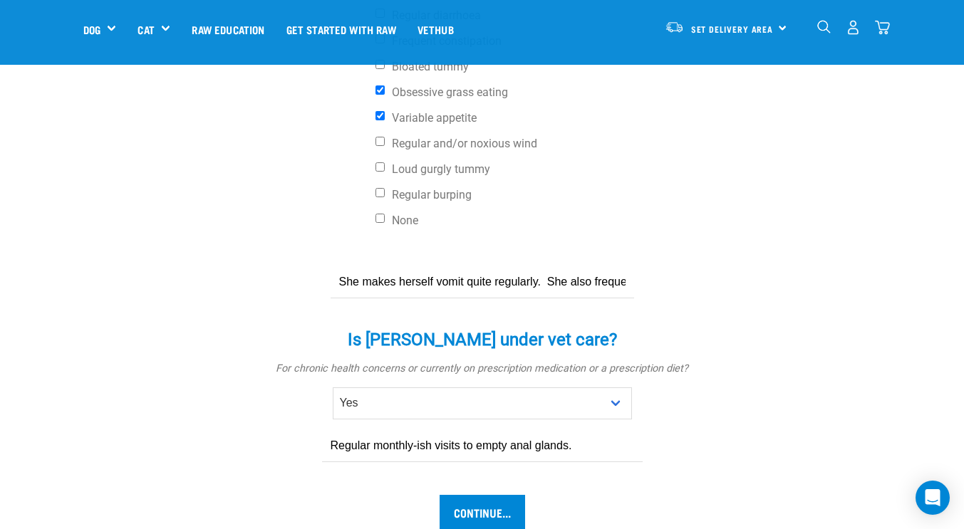
scroll to position [761, 0]
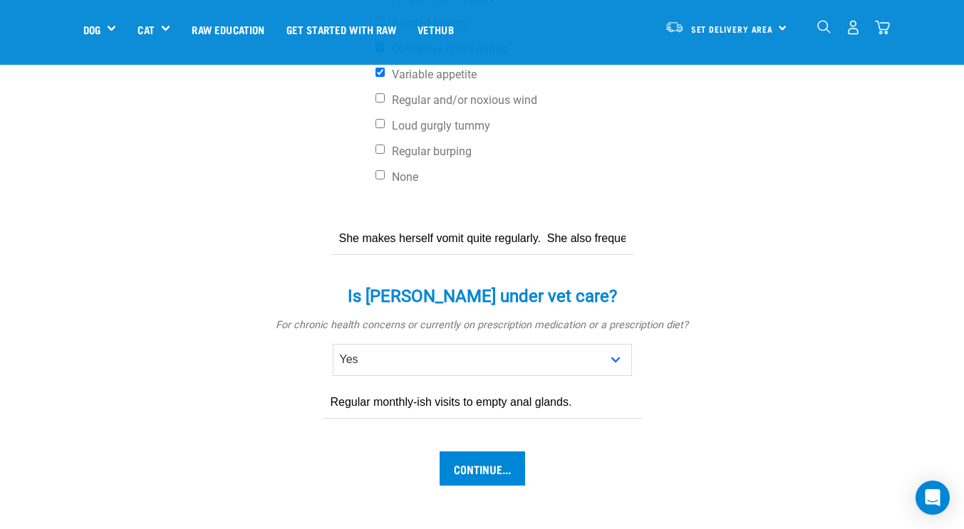
click at [337, 223] on input "She makes herself vomit quite regularly. She also frequently has blocked anal g…" at bounding box center [482, 239] width 303 height 32
click at [472, 452] on input "Continue..." at bounding box center [481, 469] width 85 height 34
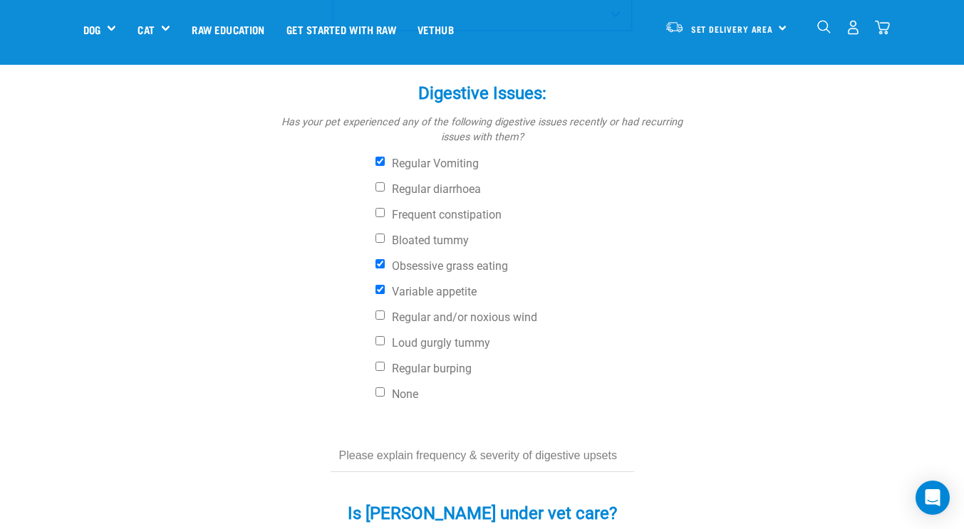
scroll to position [690, 0]
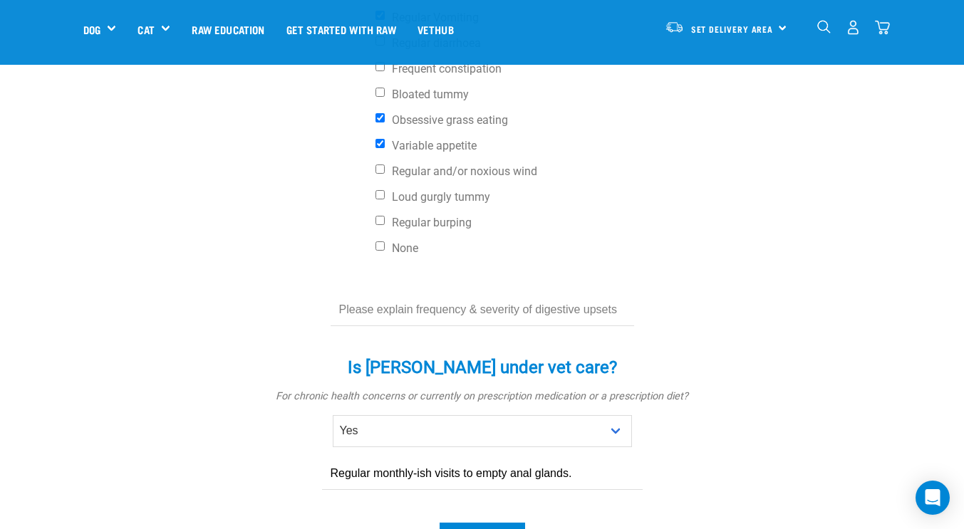
click at [345, 294] on input "text" at bounding box center [482, 310] width 303 height 32
paste input "She makes herself vomit quite regularly. She also frequently has blocked anal g…"
type input "She makes herself vomit quite regularly. She also frequently has blocked anal g…"
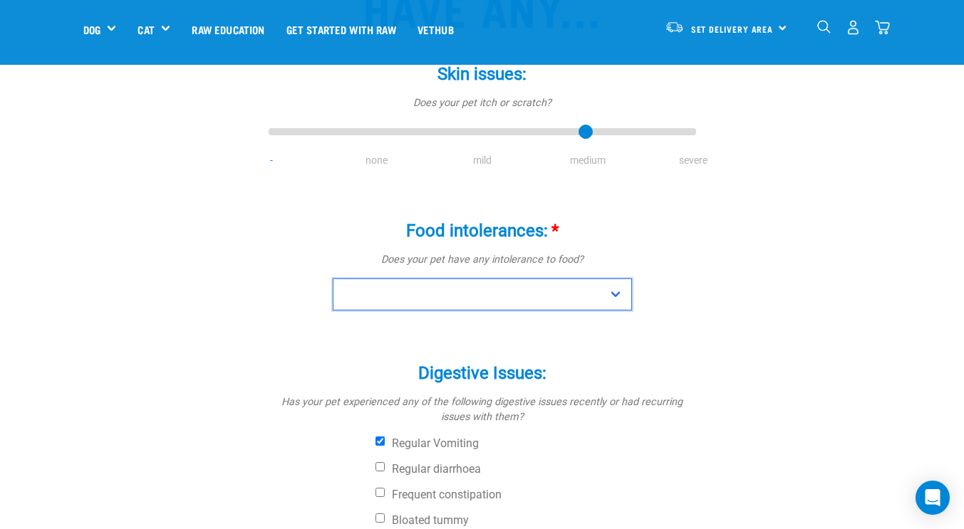
scroll to position [263, 0]
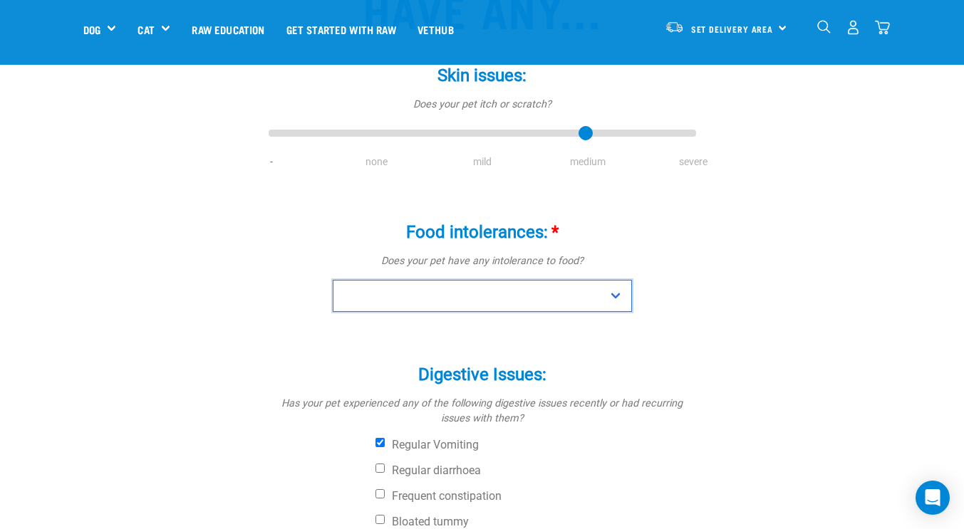
click at [620, 280] on select "No Yes" at bounding box center [482, 296] width 299 height 32
select select "no"
click at [333, 280] on select "No Yes" at bounding box center [482, 296] width 299 height 32
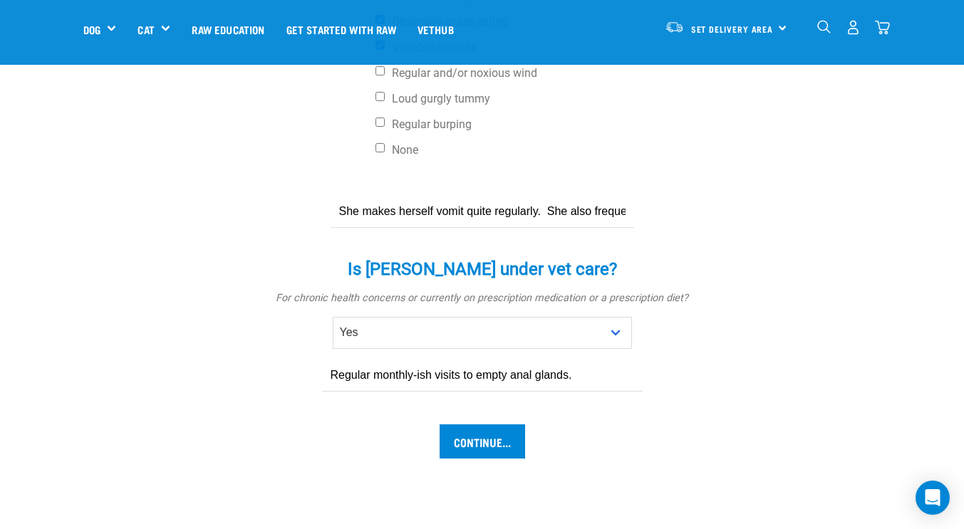
scroll to position [997, 0]
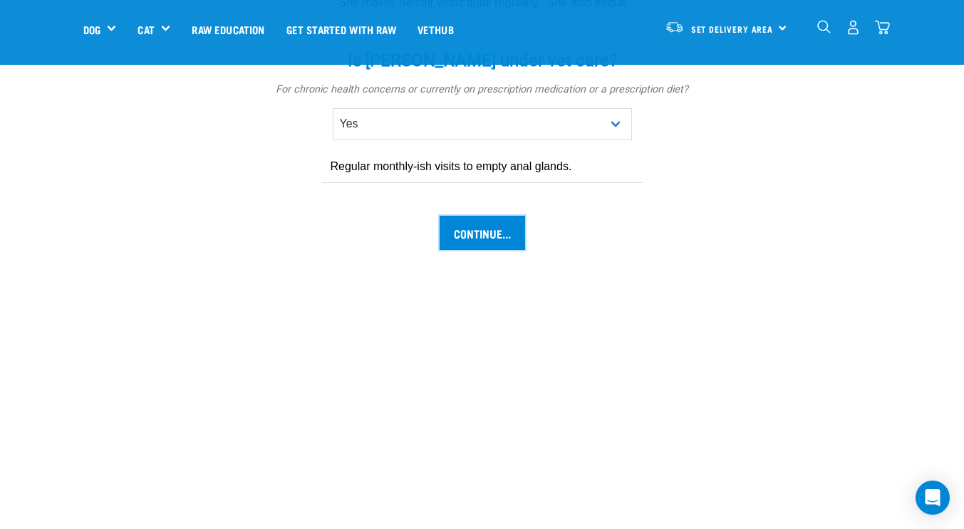
click at [484, 216] on input "Continue..." at bounding box center [481, 233] width 85 height 34
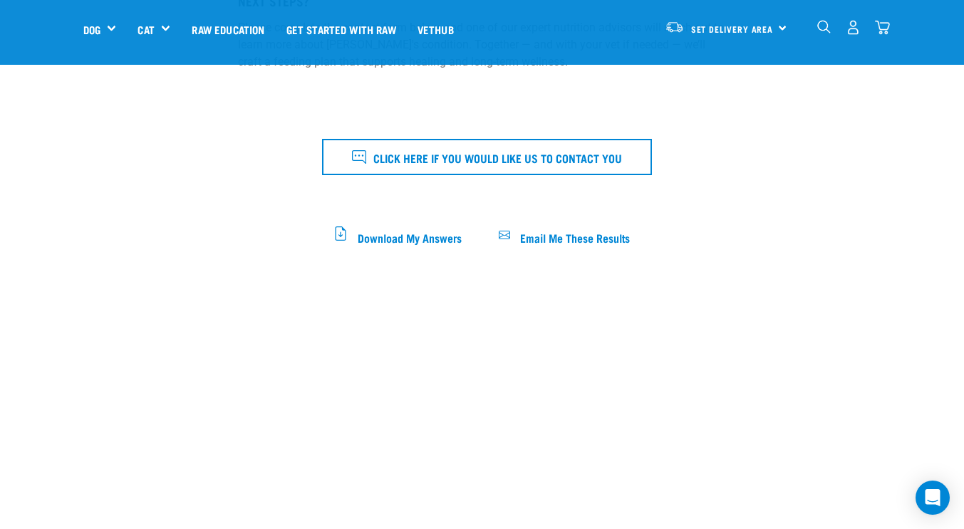
scroll to position [427, 0]
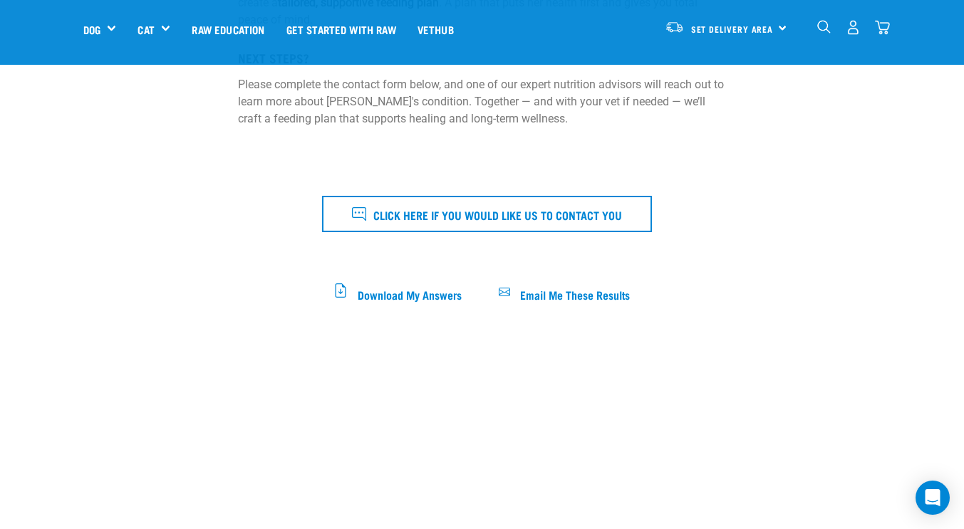
click at [382, 291] on span "Download My Answers" at bounding box center [410, 294] width 104 height 8
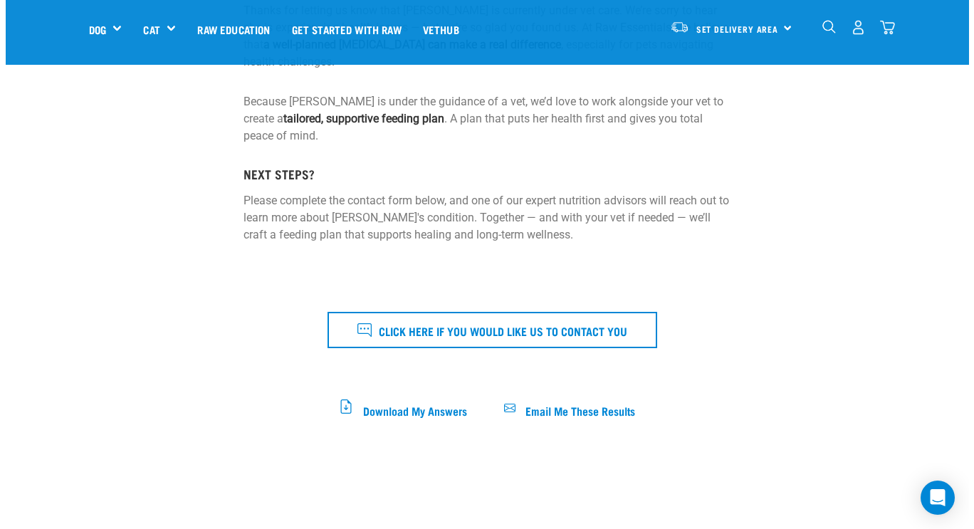
scroll to position [285, 0]
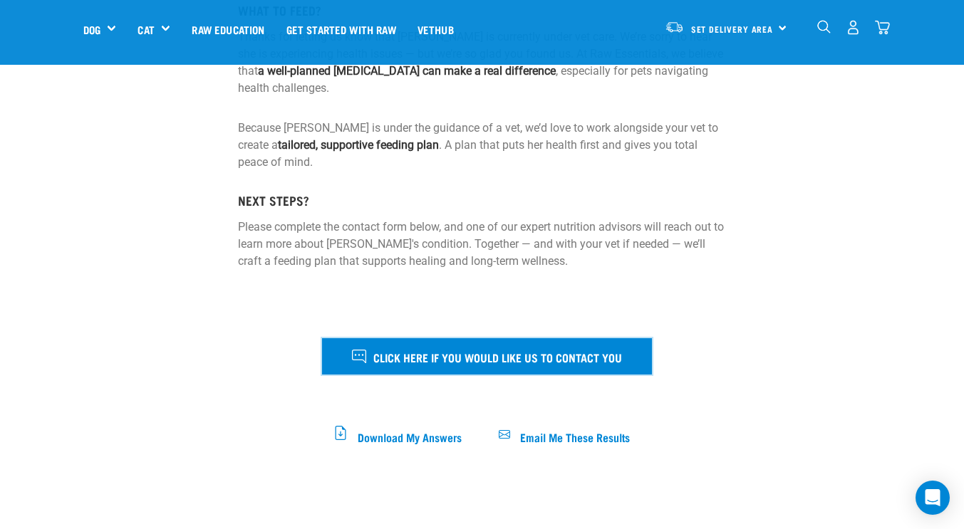
click at [447, 355] on span "Click here if you would like us to contact you" at bounding box center [497, 357] width 249 height 19
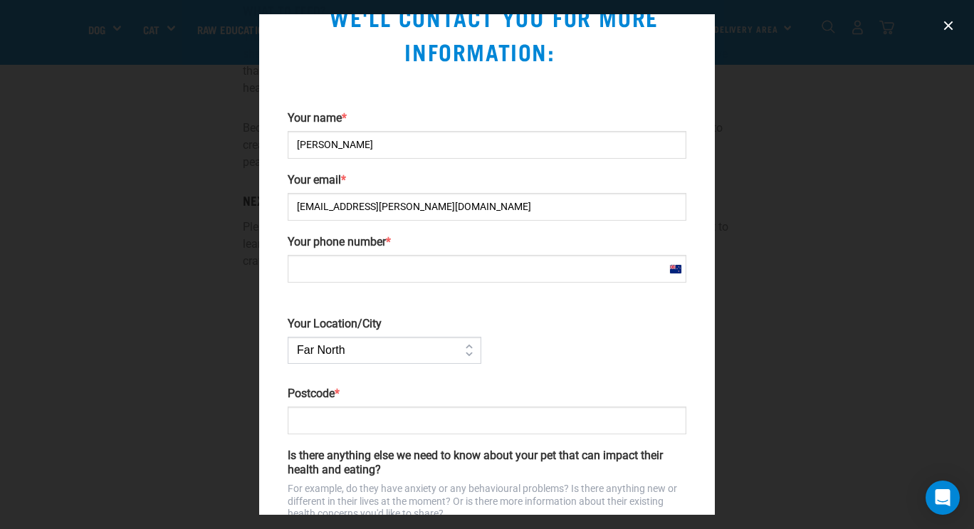
scroll to position [47, 0]
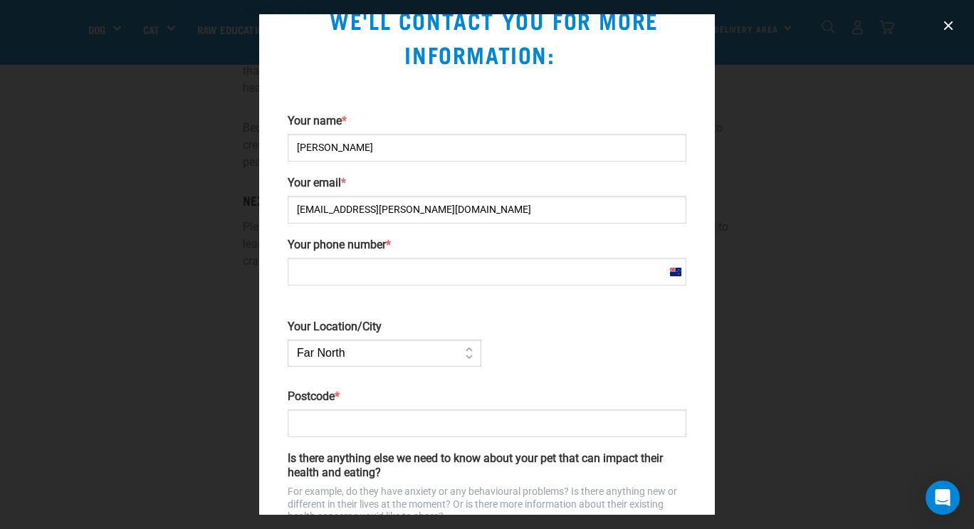
click at [377, 271] on input "Your phone number *" at bounding box center [487, 272] width 399 height 28
type input "+64274727782"
type input "3096"
click at [462, 347] on select "Far North Auckland Waikato Bay of Plenty Coromandel Taranaki Hawkes Bay/Gisborn…" at bounding box center [385, 353] width 194 height 27
select select "Bay_of_Plenty"
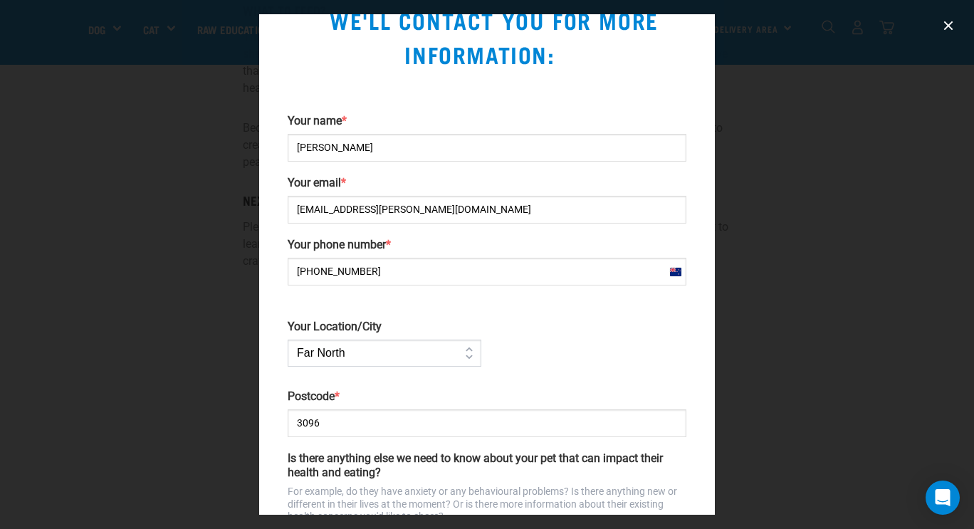
click at [288, 340] on select "Far North Auckland Waikato Bay of Plenty Coromandel Taranaki Hawkes Bay/Gisborn…" at bounding box center [385, 353] width 194 height 27
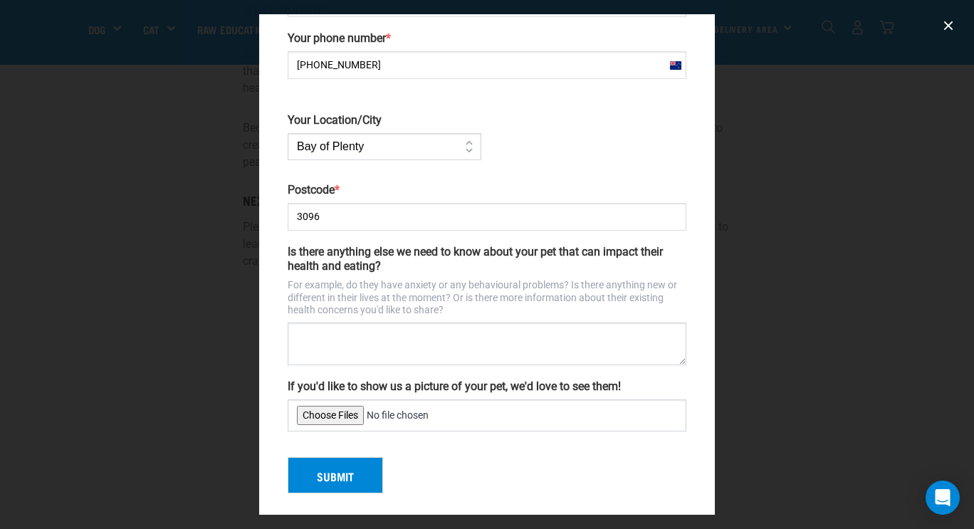
scroll to position [261, 0]
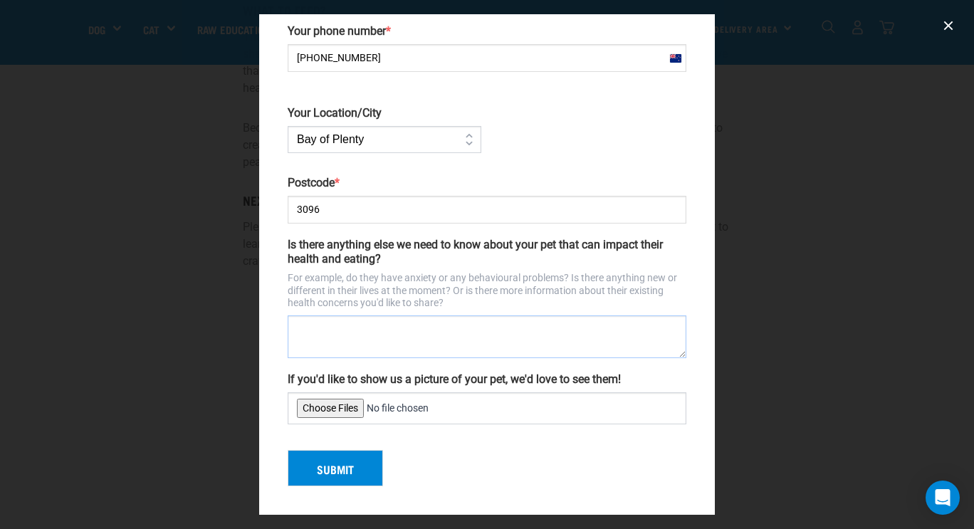
click at [447, 323] on textarea "Is there anything else we need to know about your pet that can impact their hea…" at bounding box center [487, 337] width 399 height 43
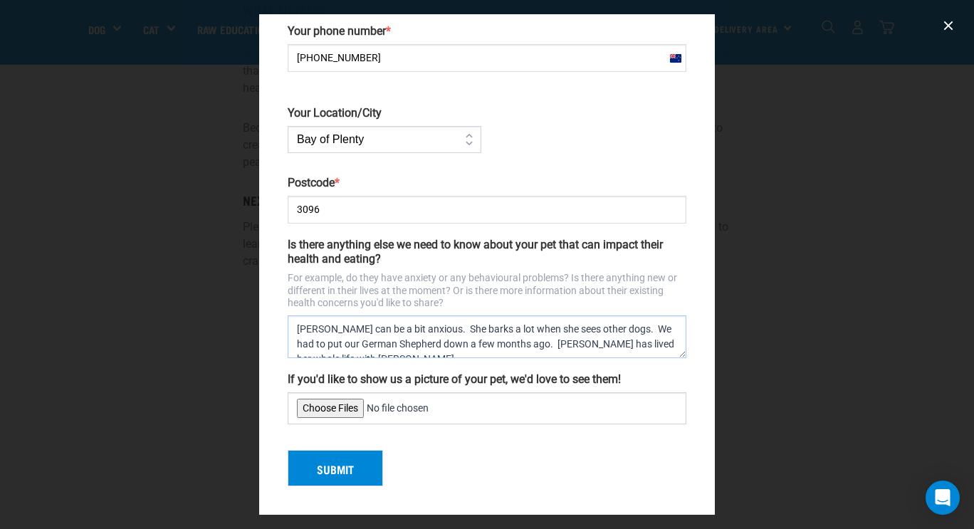
scroll to position [8, 0]
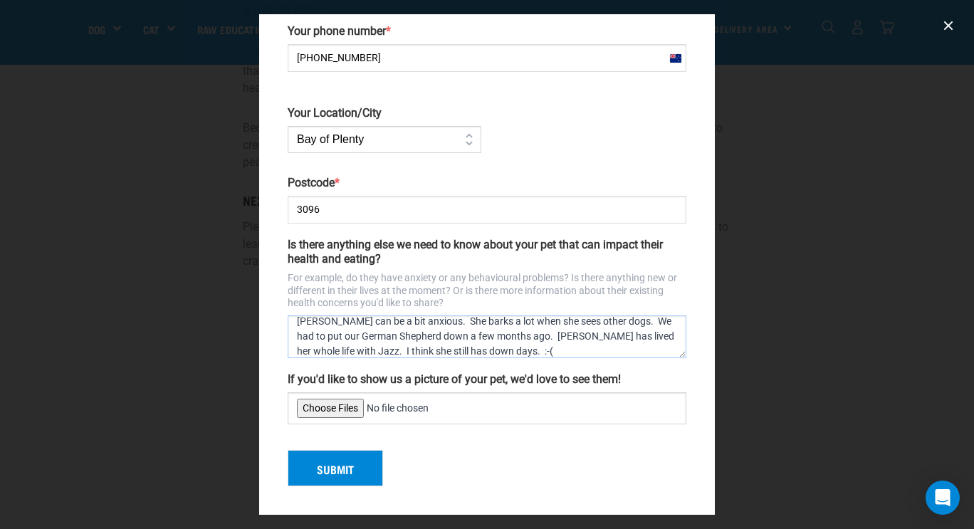
type textarea "Lola can be a bit anxious. She barks a lot when she sees other dogs. We had to …"
click at [317, 406] on input "If you'd like to show us a picture of your pet, we'd love to see them!" at bounding box center [487, 408] width 399 height 32
type input "C:\fakepath\Lola.jpg"
click at [341, 468] on button "Submit" at bounding box center [335, 468] width 95 height 37
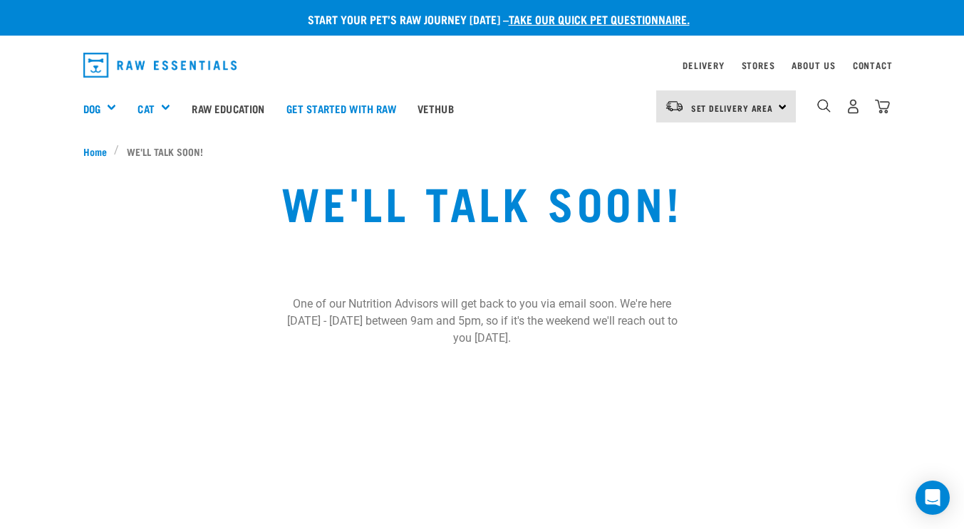
click at [333, 104] on link "Get started with Raw" at bounding box center [341, 108] width 131 height 57
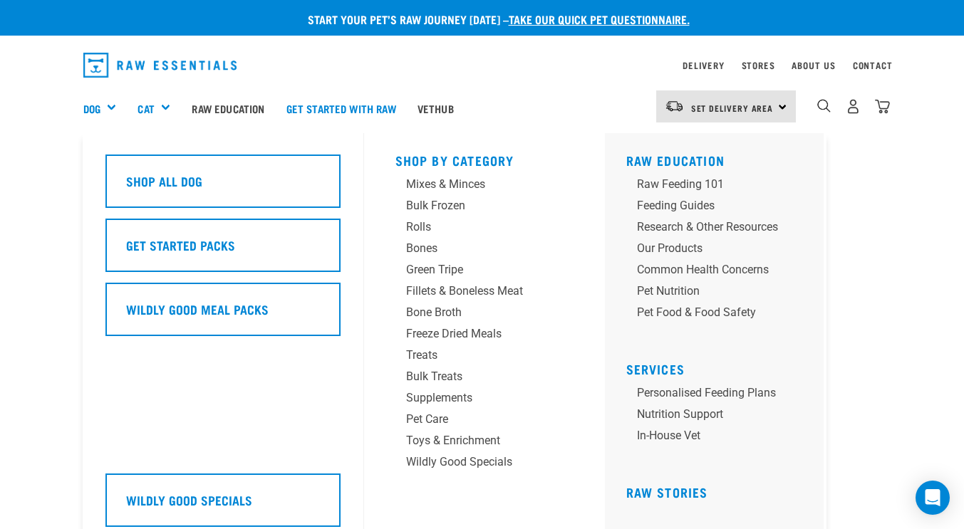
click at [193, 236] on h5 "Get Started Packs" at bounding box center [180, 245] width 109 height 19
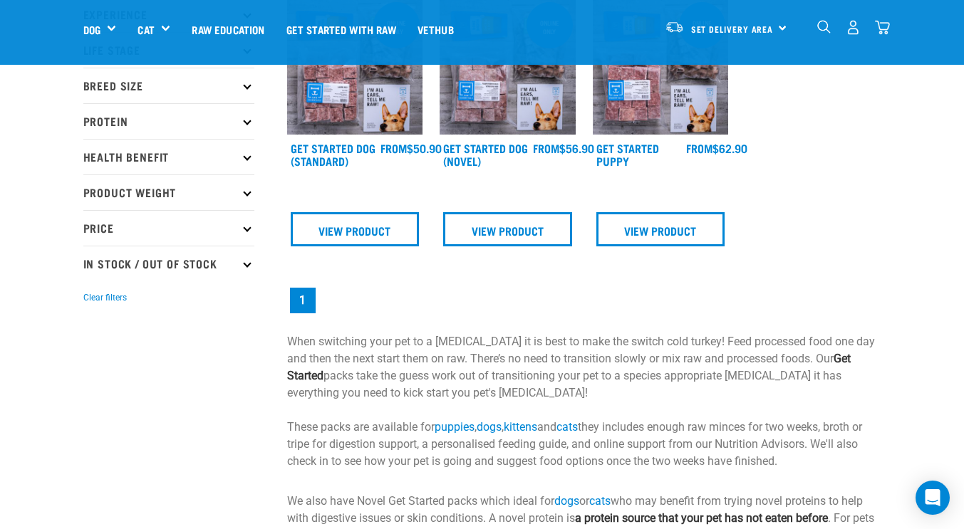
scroll to position [142, 0]
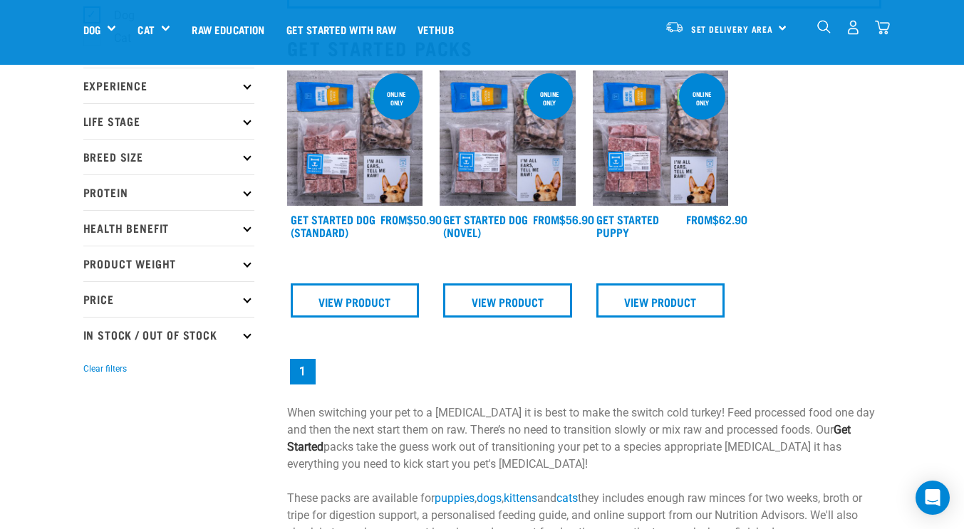
click at [335, 133] on img at bounding box center [355, 139] width 136 height 136
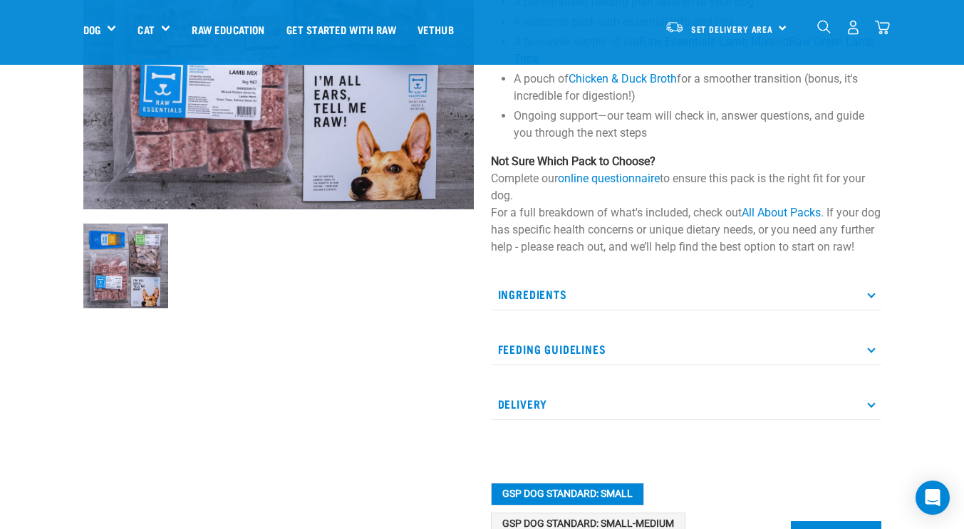
scroll to position [356, 0]
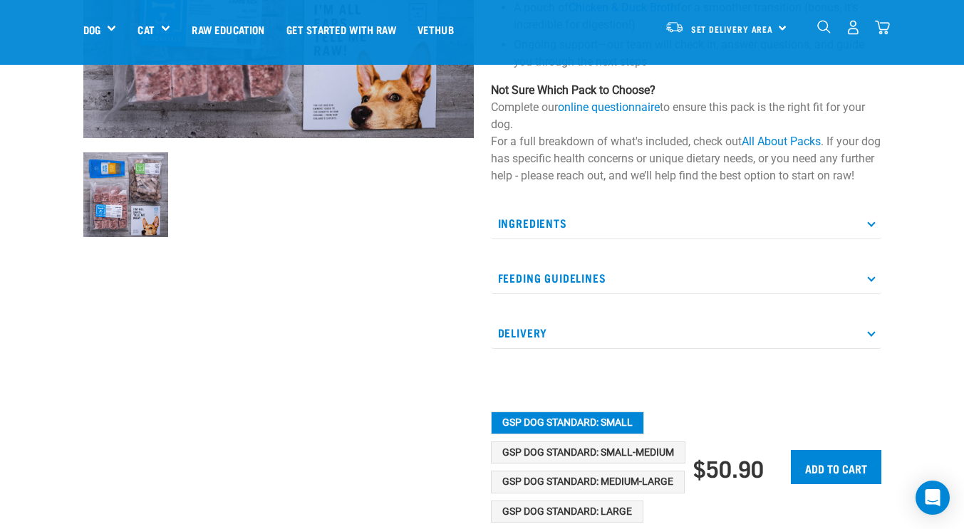
click at [869, 236] on p "Ingredients" at bounding box center [686, 223] width 390 height 32
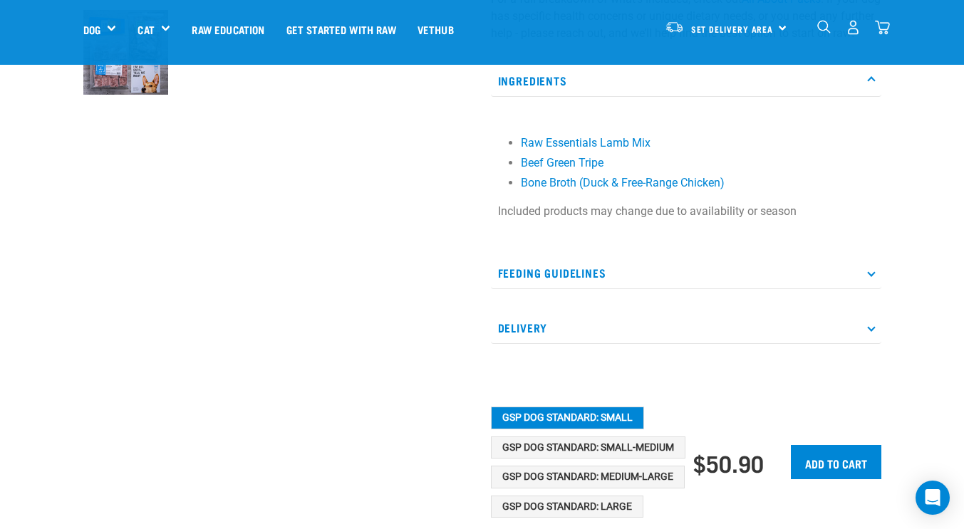
scroll to position [570, 0]
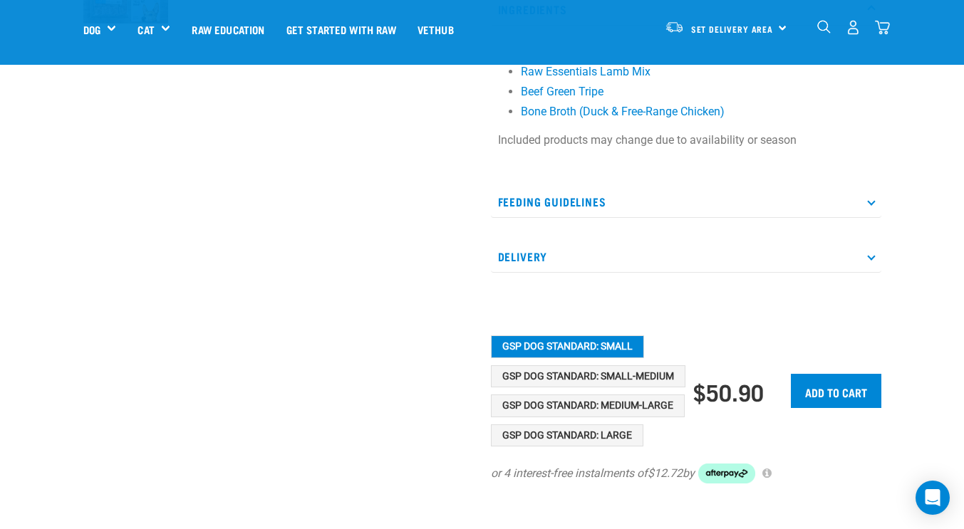
click at [868, 205] on icon at bounding box center [871, 201] width 8 height 8
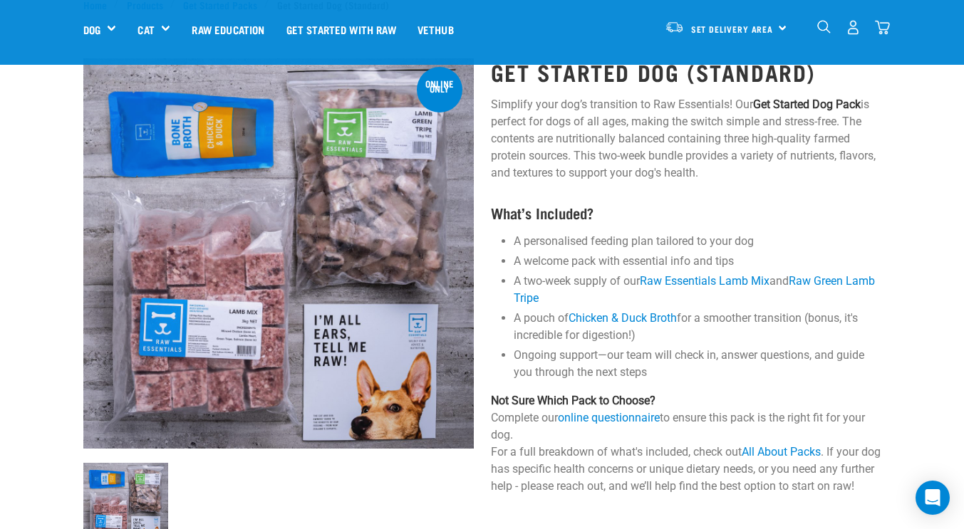
scroll to position [0, 0]
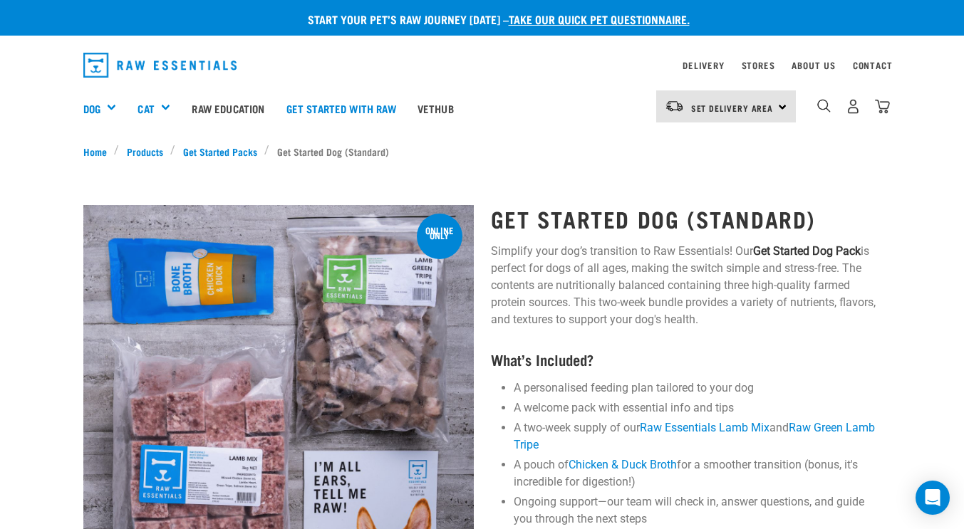
click at [219, 151] on link "Get Started Packs" at bounding box center [219, 151] width 89 height 15
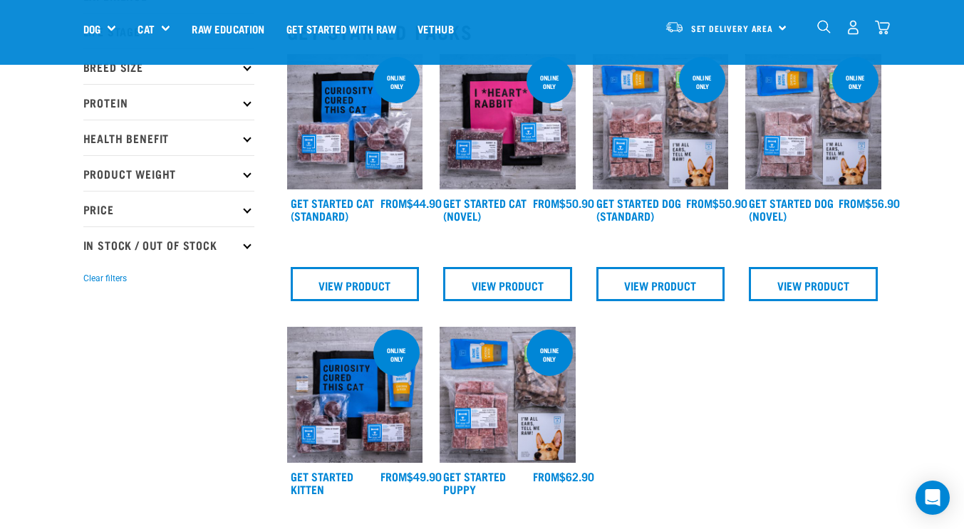
scroll to position [142, 0]
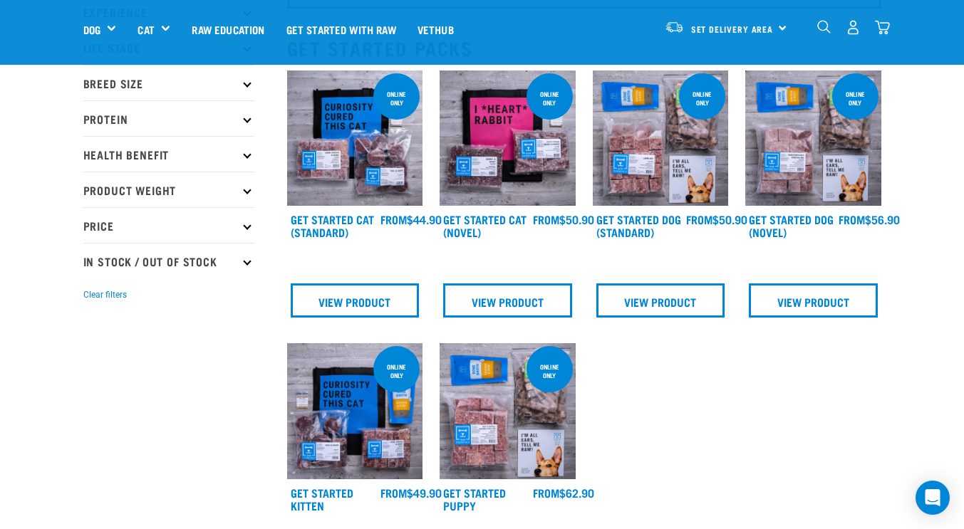
click at [324, 222] on link "Get Started Cat (Standard)" at bounding box center [332, 225] width 83 height 19
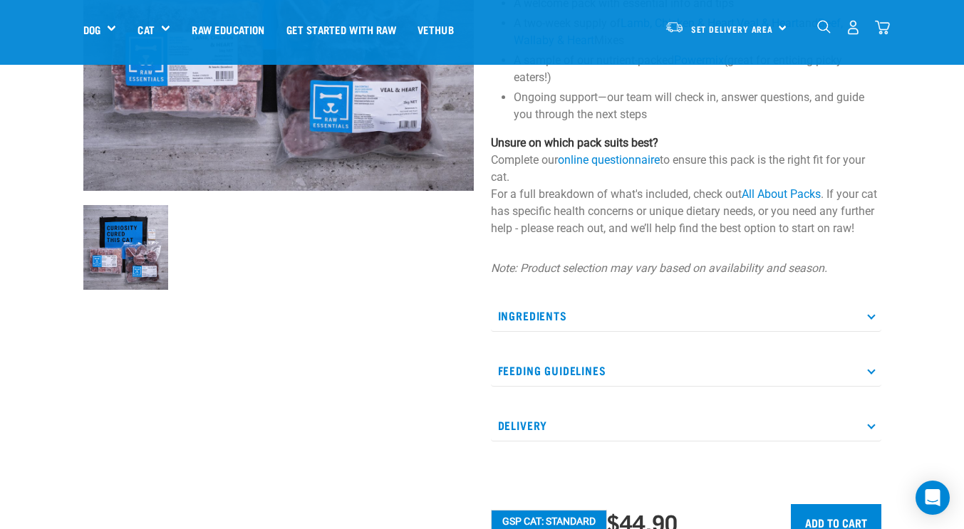
scroll to position [356, 0]
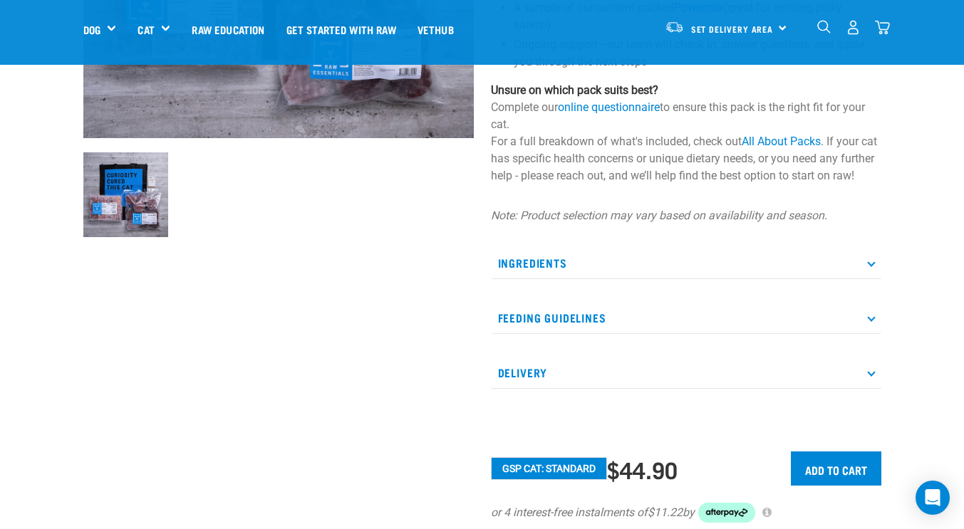
click at [873, 328] on p "Feeding Guidelines" at bounding box center [686, 318] width 390 height 32
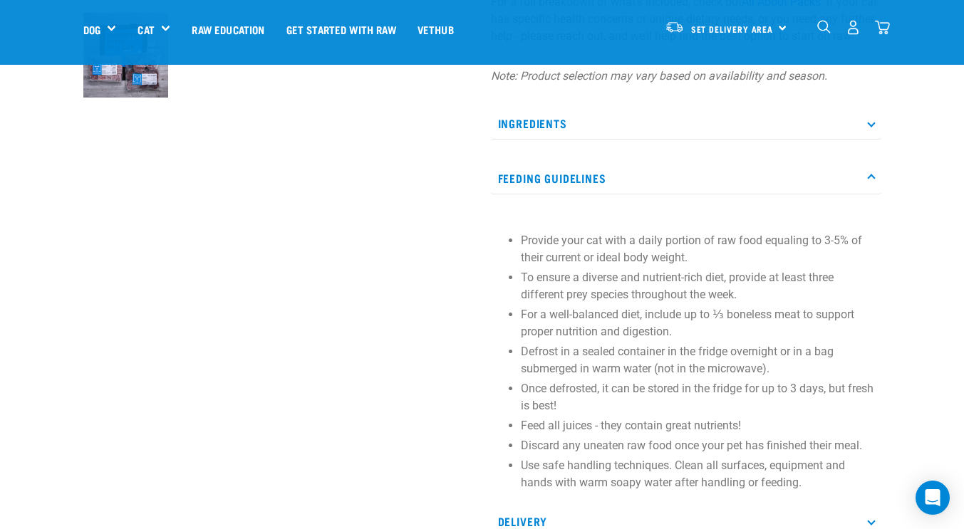
scroll to position [641, 0]
